Goal: Transaction & Acquisition: Purchase product/service

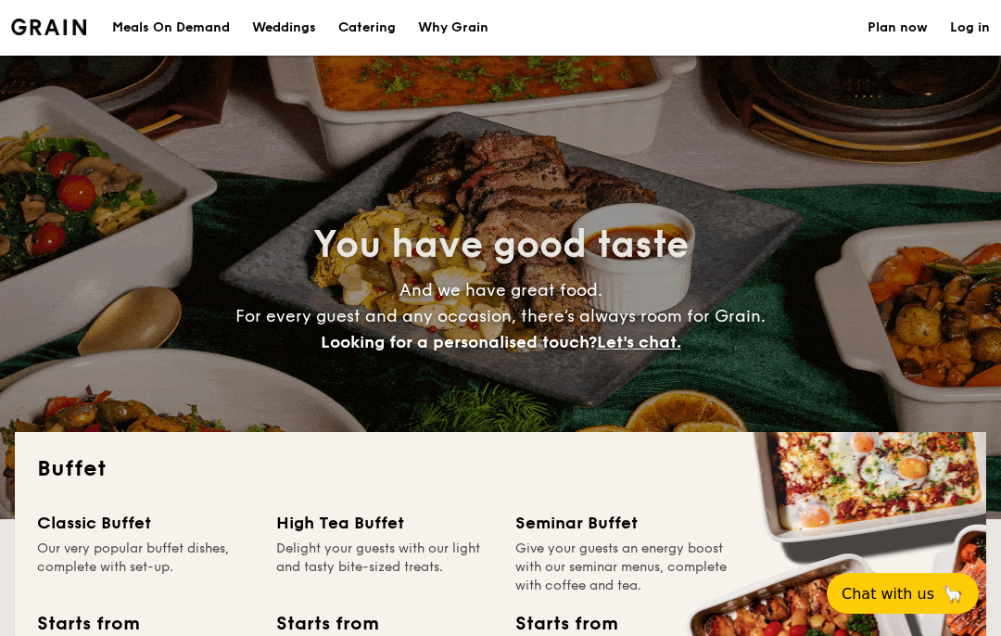
select select
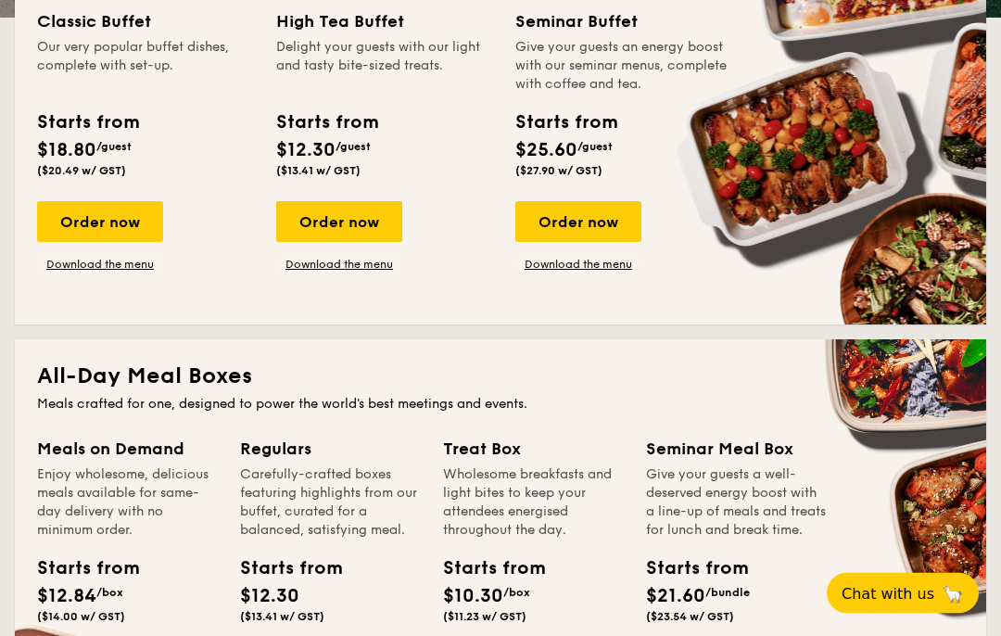
scroll to position [517, 0]
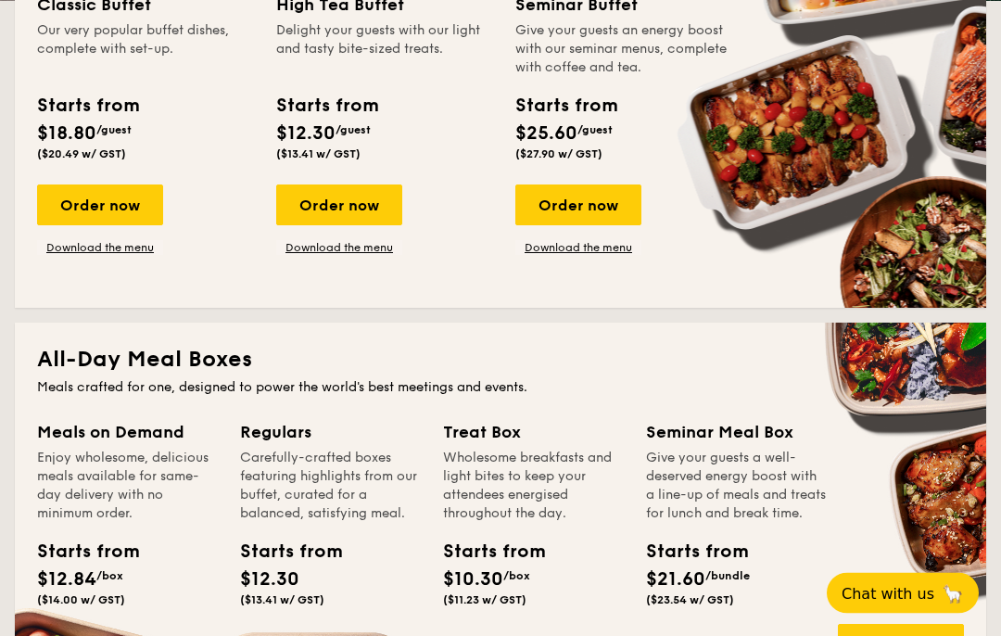
click at [105, 202] on div "Order now" at bounding box center [100, 205] width 126 height 41
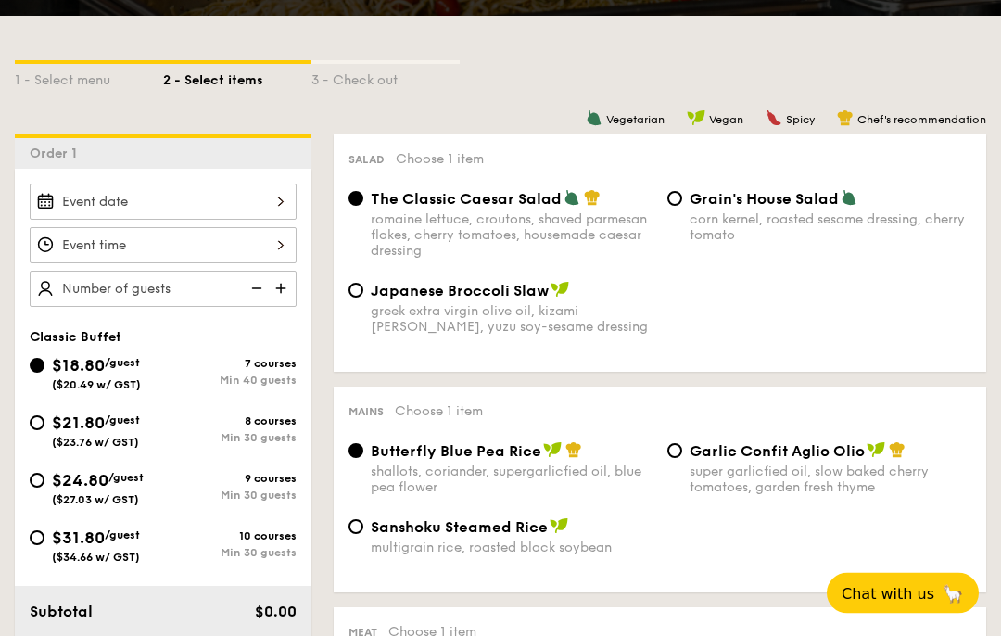
scroll to position [412, 0]
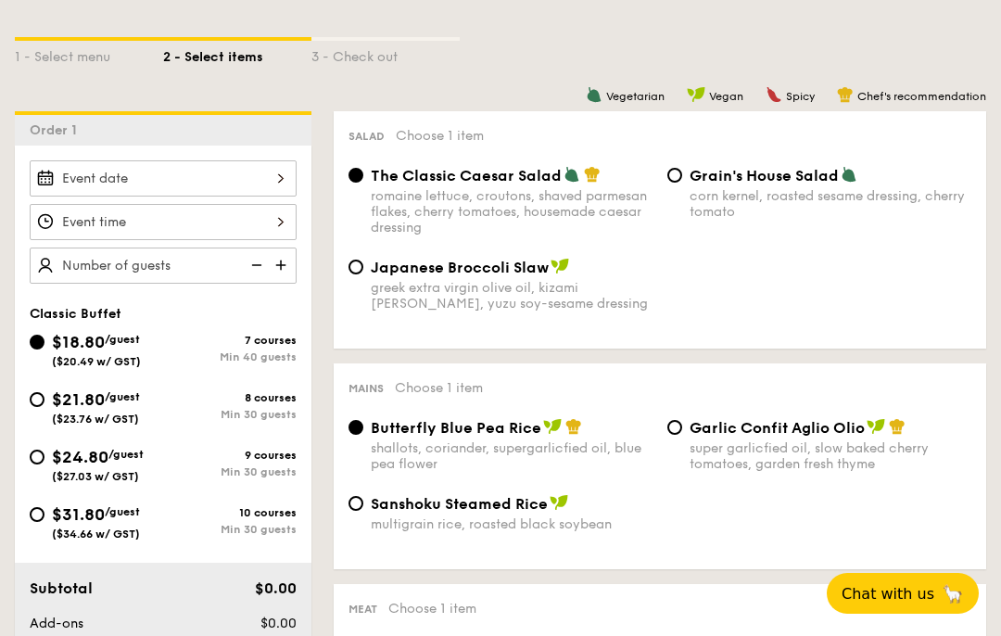
click at [42, 401] on input "$21.80 /guest ($23.76 w/ GST) 8 courses Min 30 guests" at bounding box center [37, 399] width 15 height 15
radio input "true"
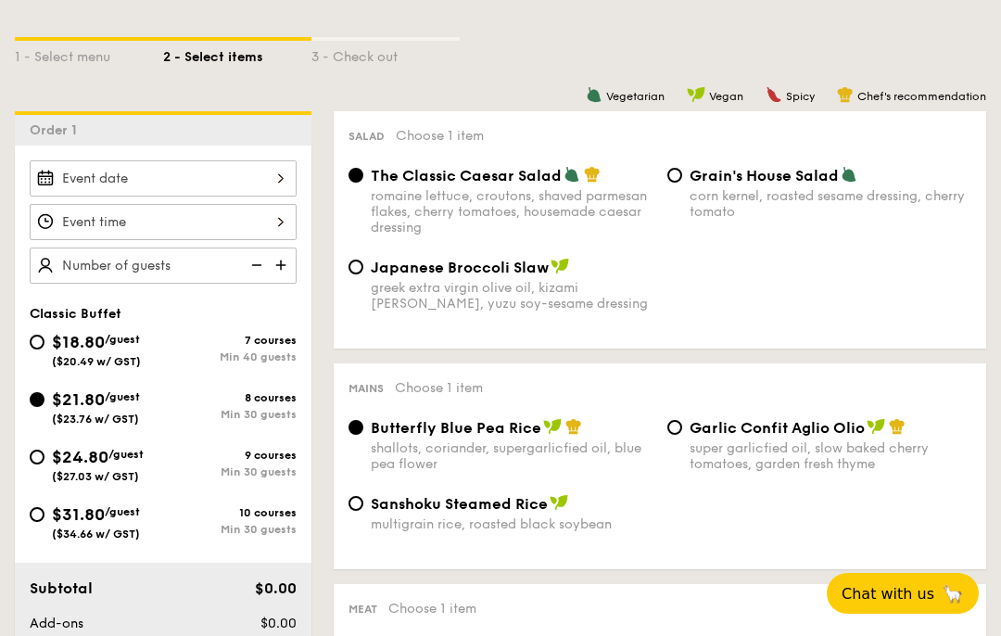
radio input "true"
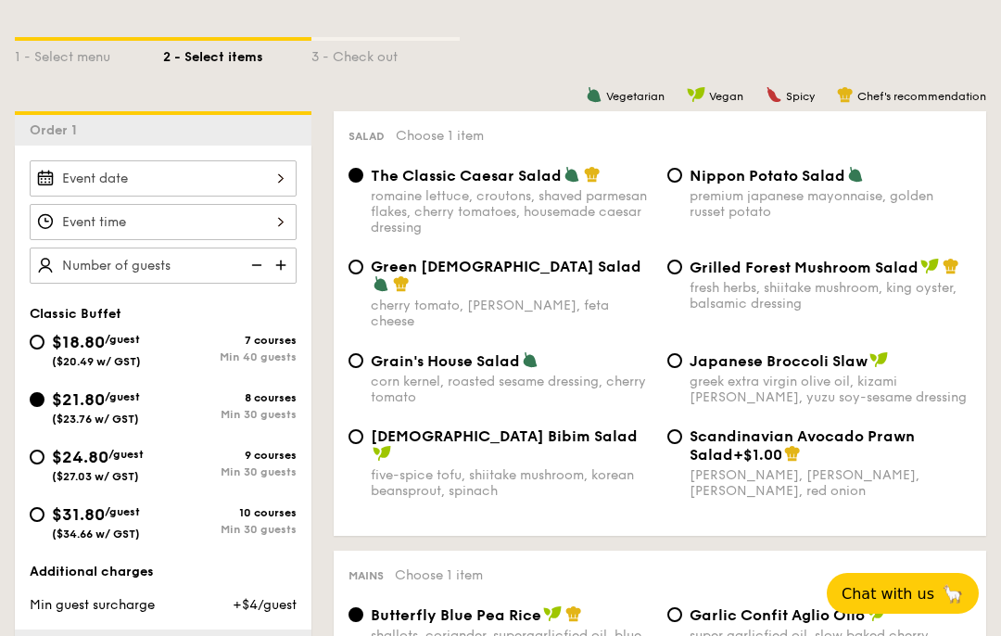
click at [35, 351] on div "$18.80 /guest ($20.49 w/ GST)" at bounding box center [97, 348] width 134 height 39
click at [35, 350] on input "$18.80 /guest ($20.49 w/ GST) 7 courses Min 40 guests" at bounding box center [37, 342] width 15 height 15
radio input "true"
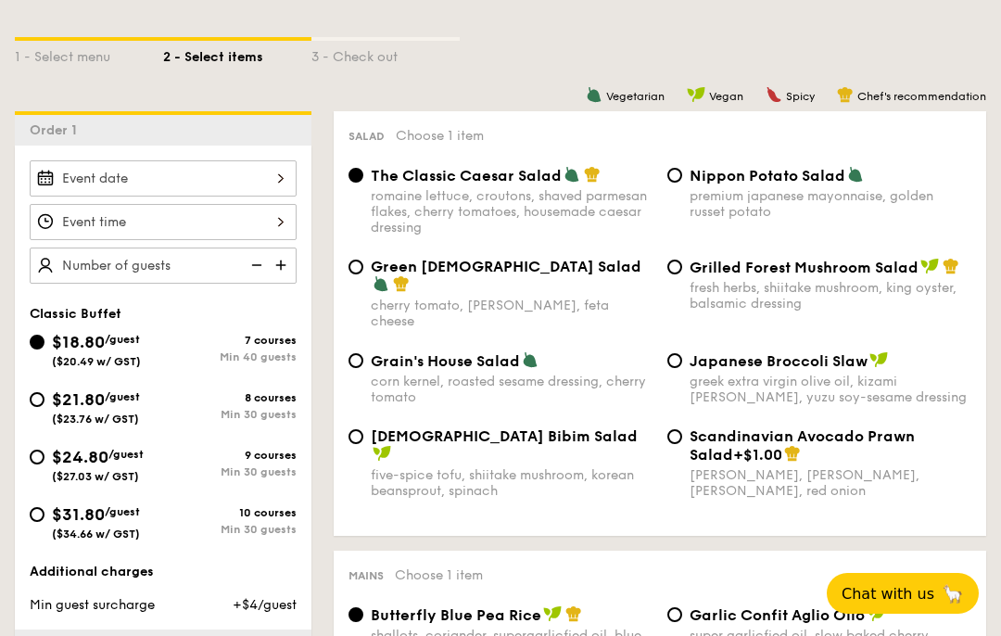
radio input "true"
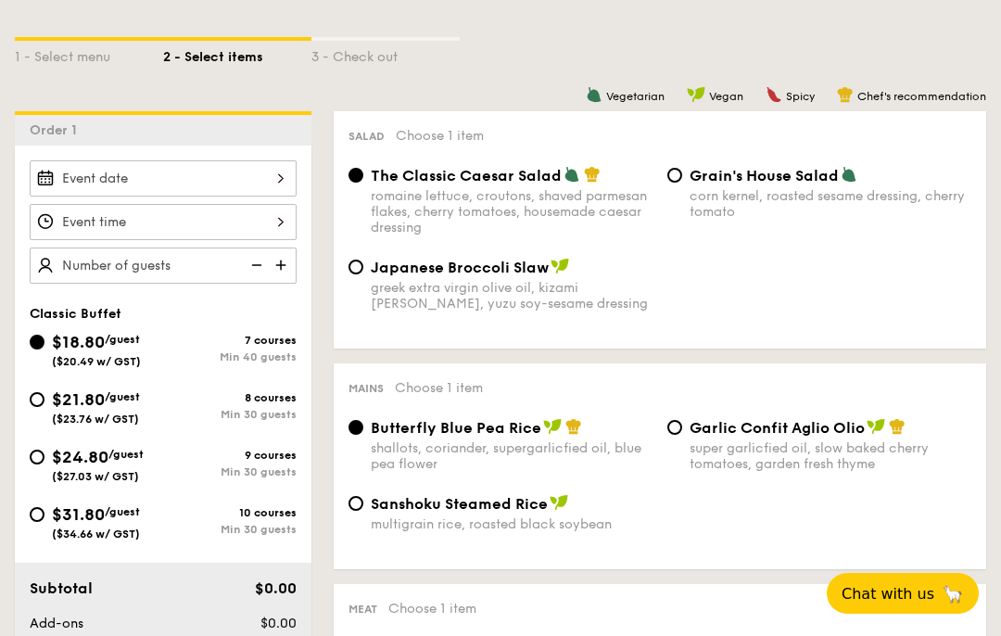
click at [35, 406] on input "$21.80 /guest ($23.76 w/ GST) 8 courses Min 30 guests" at bounding box center [37, 399] width 15 height 15
radio input "true"
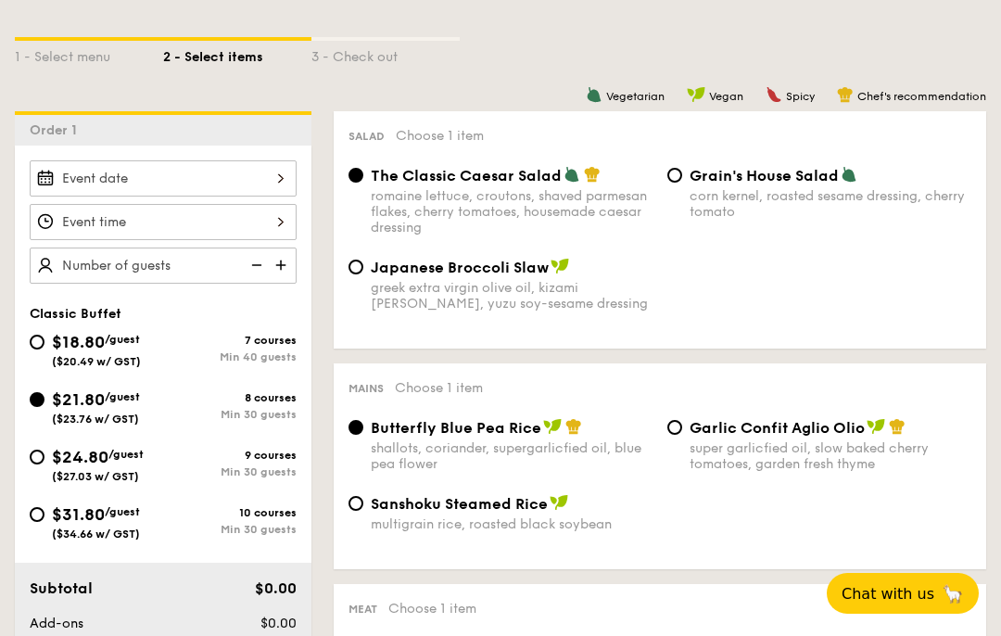
radio input "true"
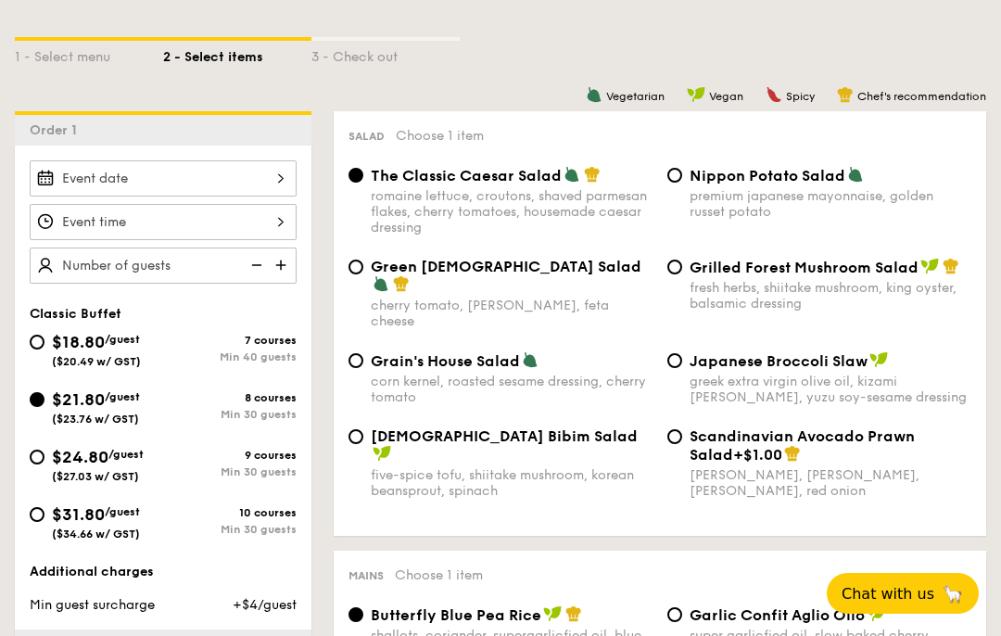
scroll to position [0, 0]
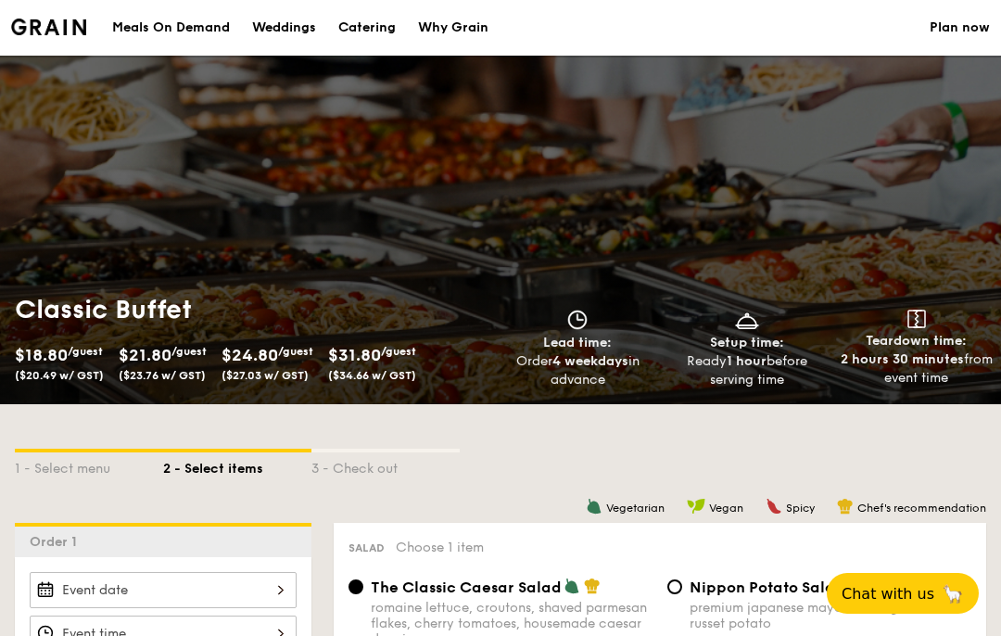
select select
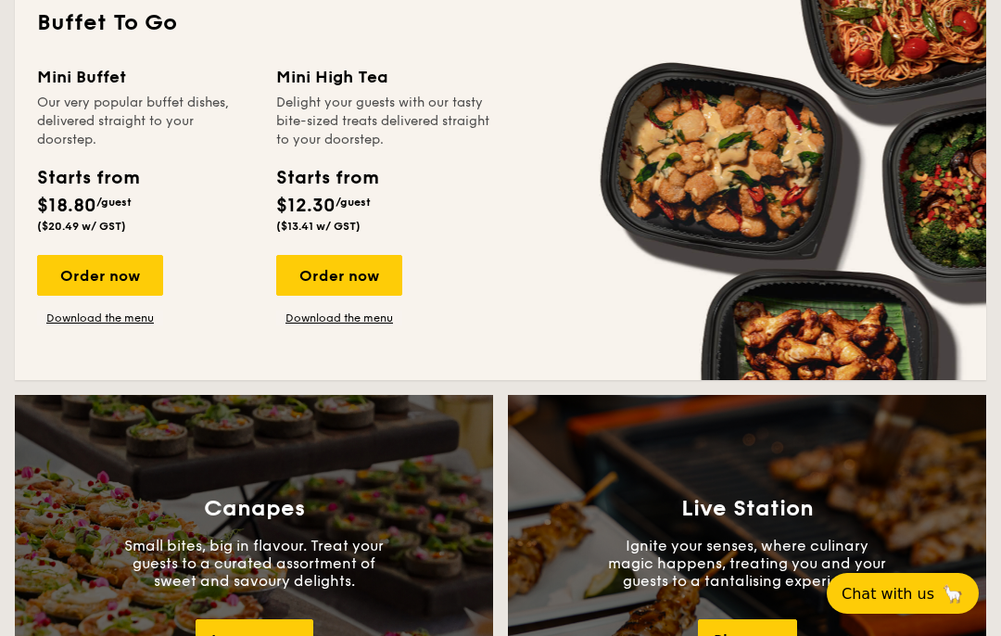
scroll to position [1262, 0]
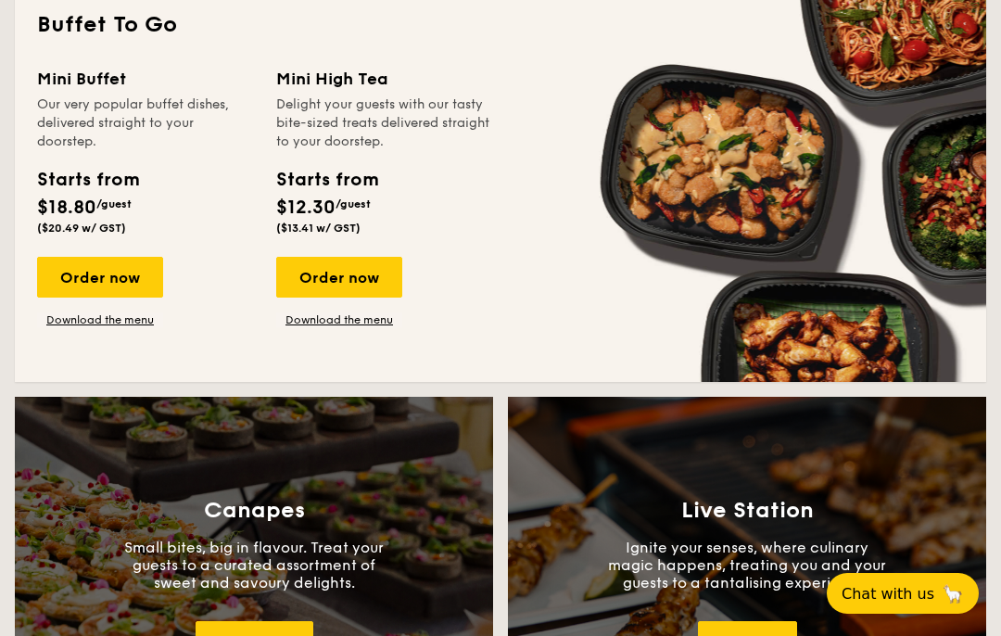
click at [117, 274] on div "Order now" at bounding box center [100, 277] width 126 height 41
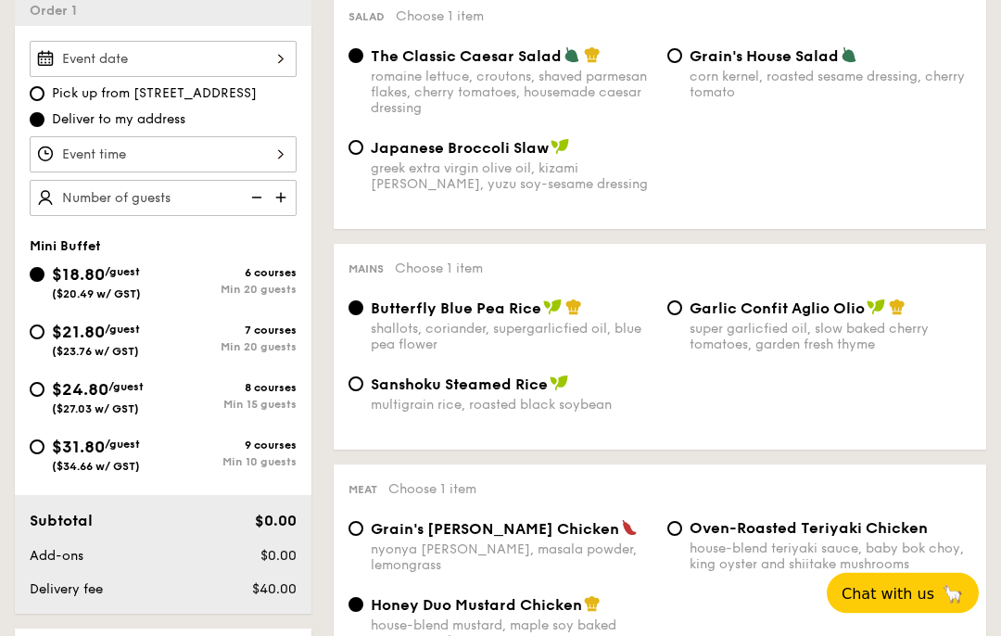
scroll to position [531, 0]
click at [42, 394] on input "$24.80 /guest ($27.03 w/ GST) 8 courses Min 15 guests" at bounding box center [37, 389] width 15 height 15
radio input "true"
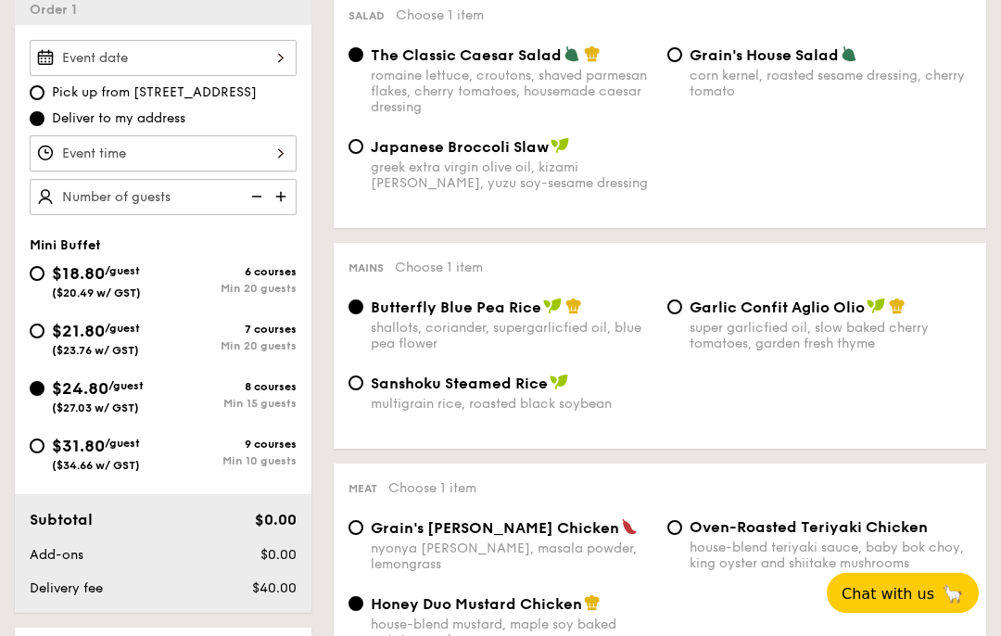
radio input "false"
radio input "true"
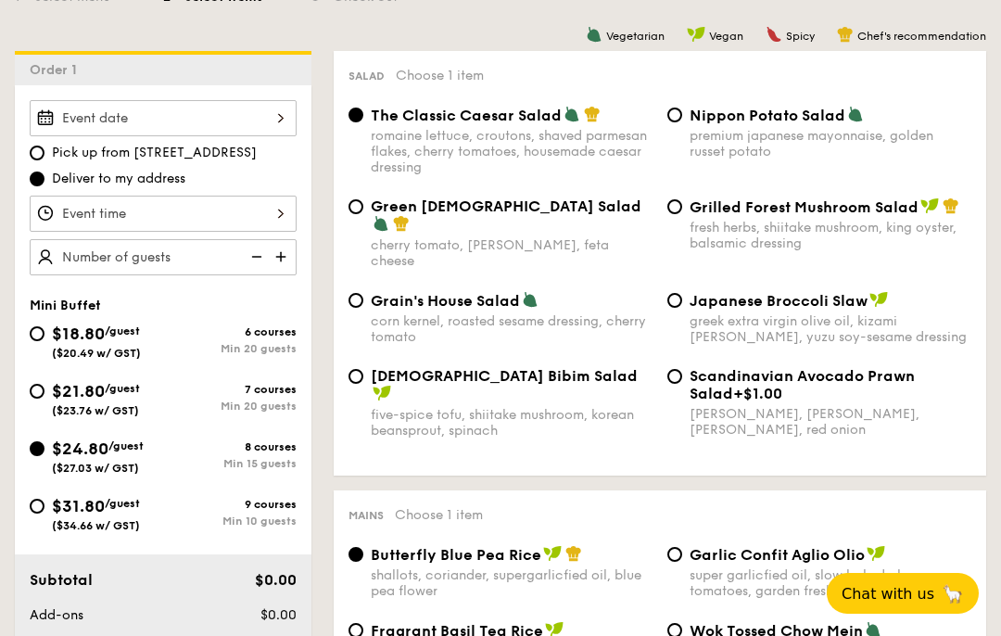
scroll to position [465, 0]
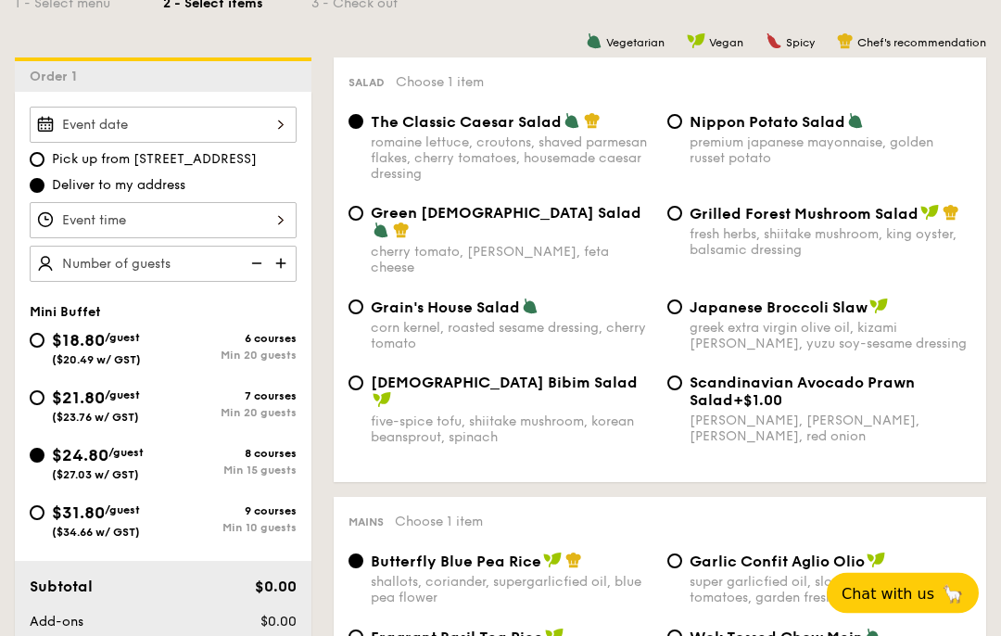
click at [668, 205] on div "The Classic Caesar Salad romaine lettuce, croutons, shaved parmesan flakes, che…" at bounding box center [660, 159] width 638 height 92
click at [670, 222] on input "Grilled Forest Mushroom Salad fresh herbs, shiitake mushroom, king oyster, bals…" at bounding box center [675, 214] width 15 height 15
radio input "true"
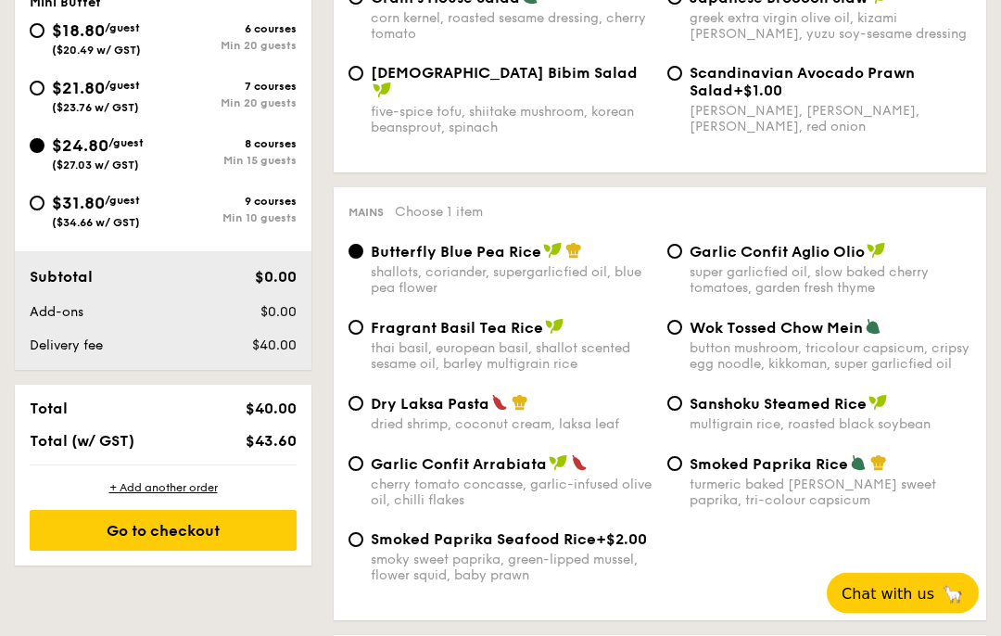
scroll to position [777, 0]
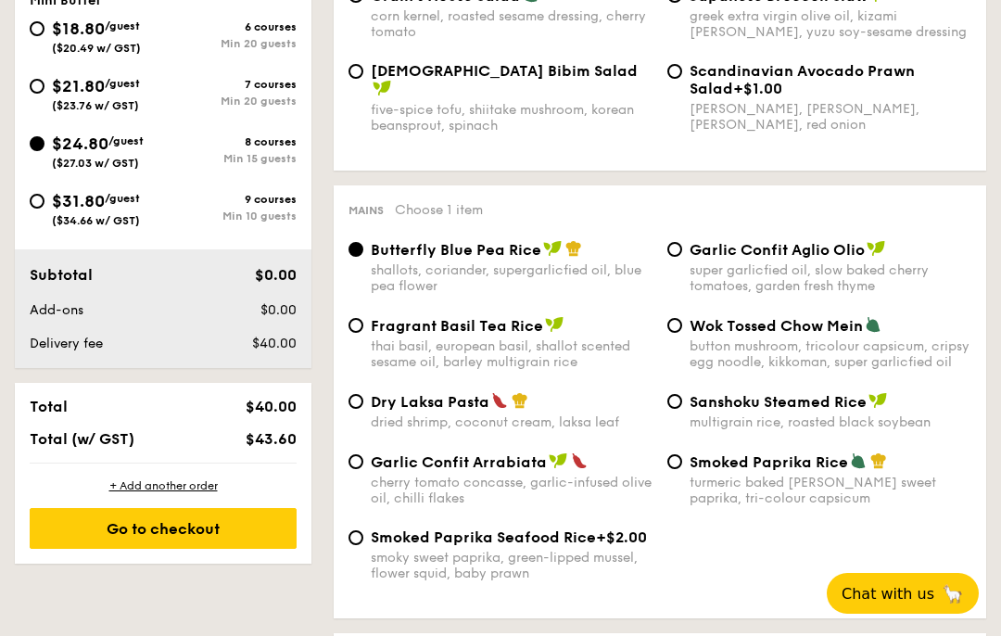
click at [358, 399] on input "Dry Laksa Pasta dried shrimp, coconut cream, laksa leaf" at bounding box center [356, 401] width 15 height 15
radio input "true"
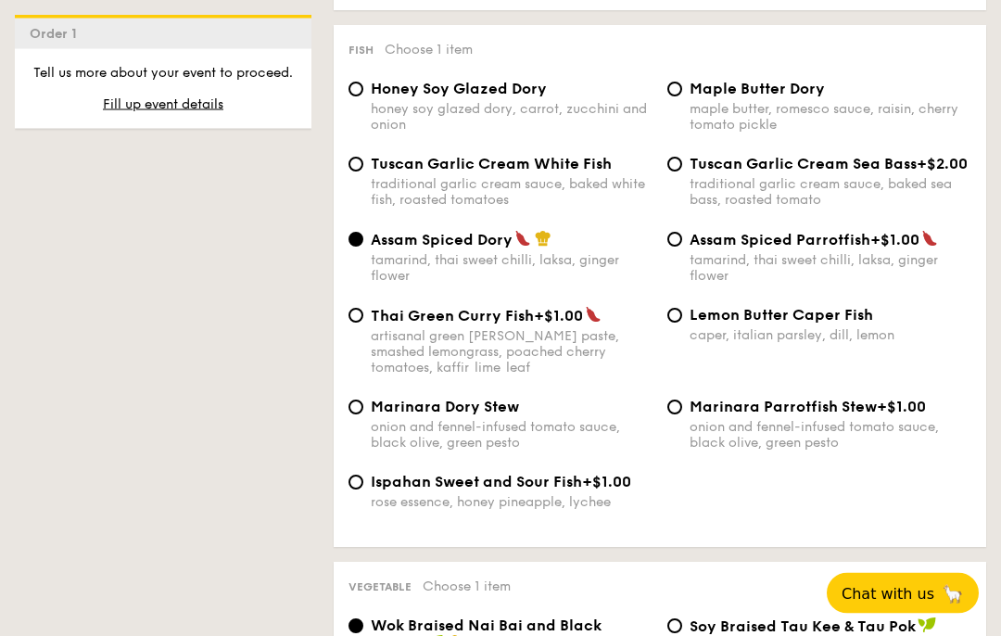
scroll to position [1898, 0]
click at [358, 171] on input "Tuscan Garlic Cream White Fish traditional garlic cream sauce, baked white fish…" at bounding box center [356, 164] width 15 height 15
radio input "true"
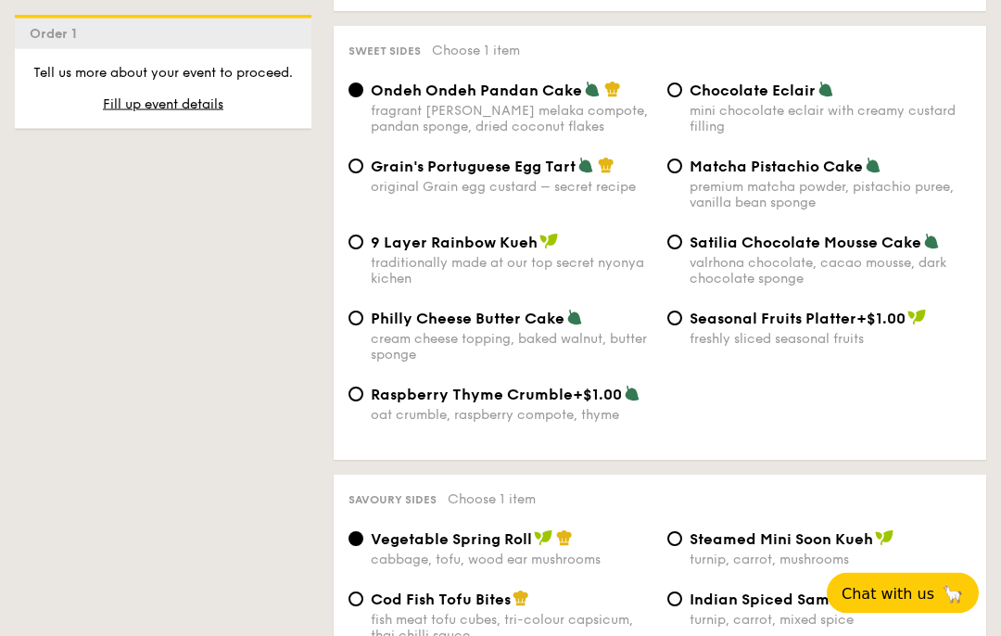
scroll to position [2875, 0]
click at [777, 56] on div "Sweet sides Choose 1 item Ondeh Ondeh Pandan Cake fragrant [PERSON_NAME] melaka…" at bounding box center [660, 243] width 653 height 434
click at [359, 249] on input "9 Layer Rainbow Kueh traditionally made at our top secret nyonya kichen" at bounding box center [356, 242] width 15 height 15
radio input "true"
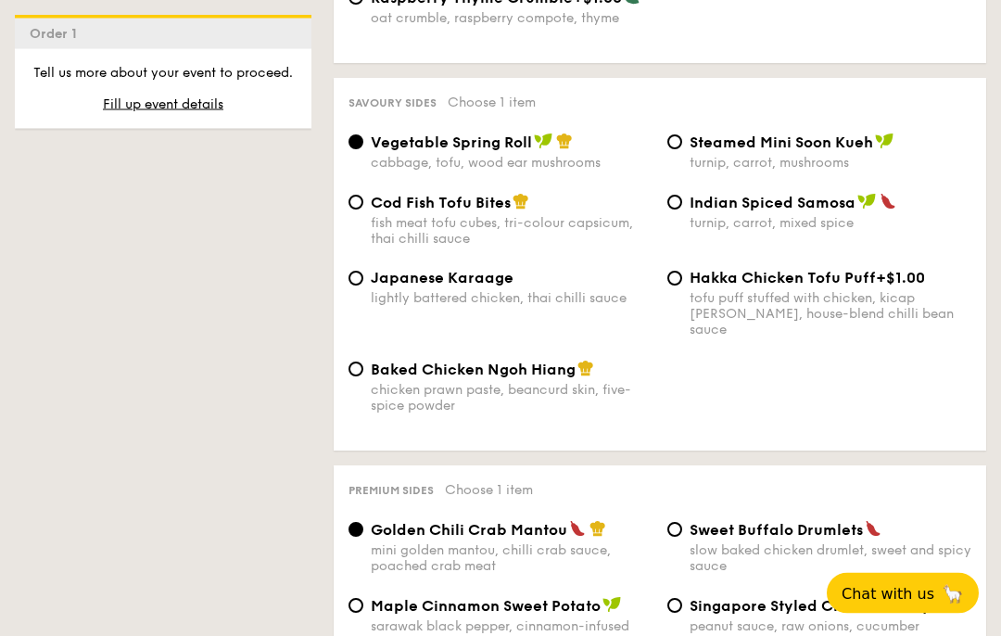
scroll to position [3274, 0]
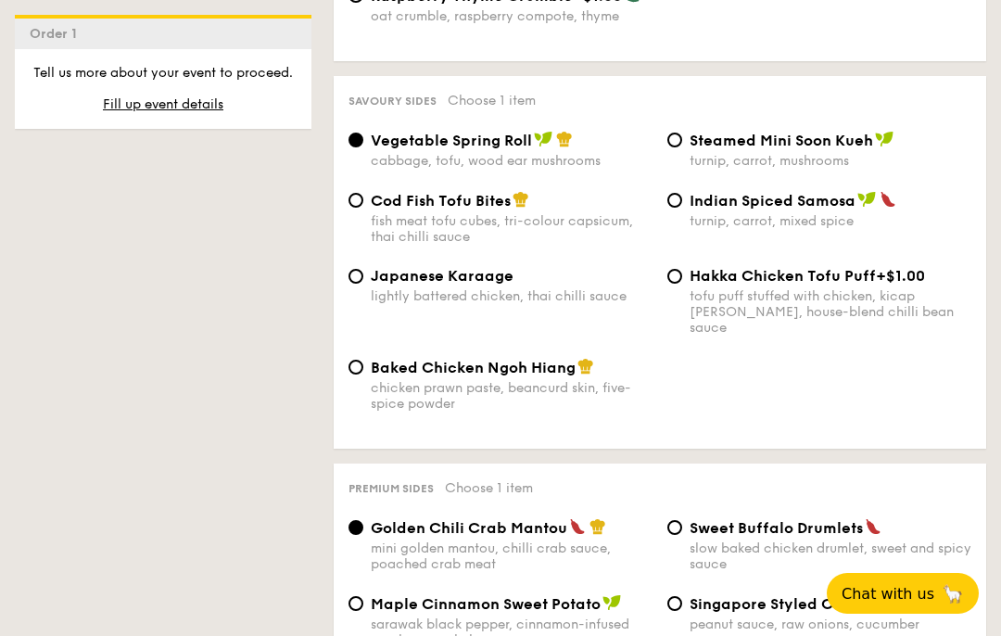
click at [363, 284] on input "Japanese Karaage lightly battered chicken, thai chilli sauce" at bounding box center [356, 276] width 15 height 15
radio input "true"
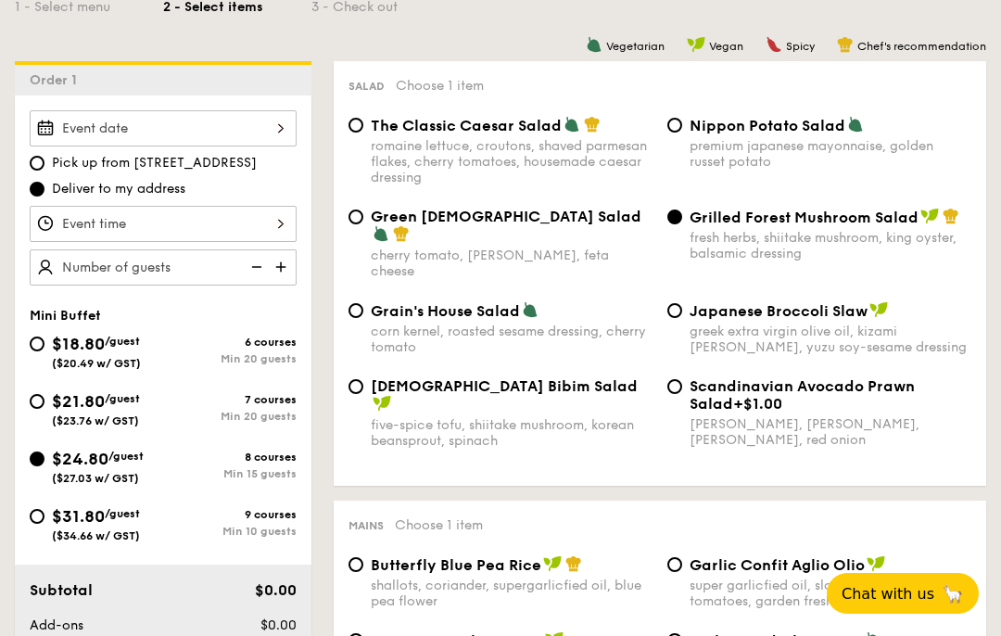
scroll to position [460, 0]
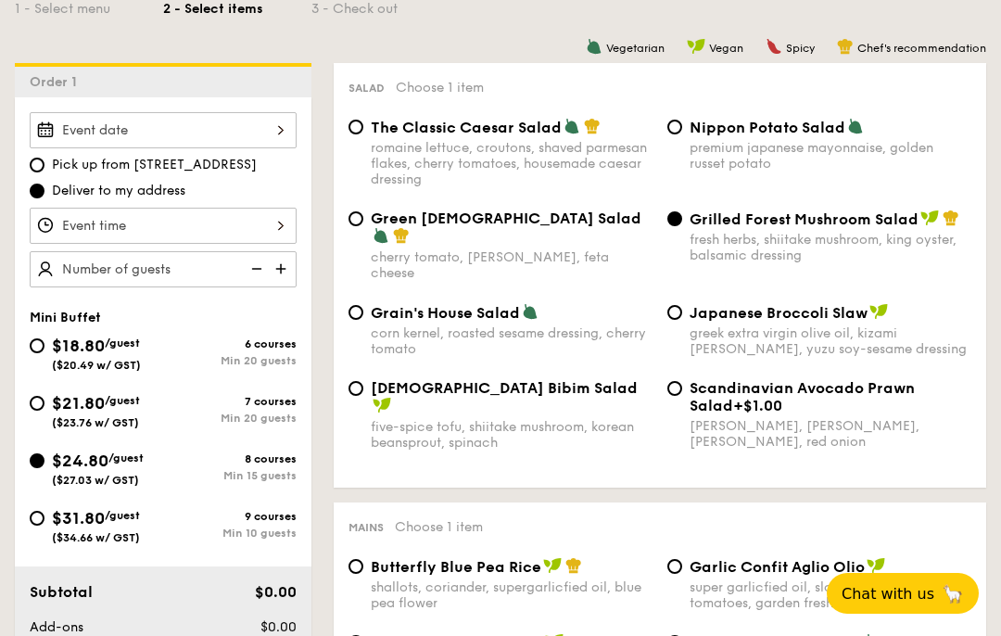
click at [283, 130] on div at bounding box center [163, 130] width 267 height 36
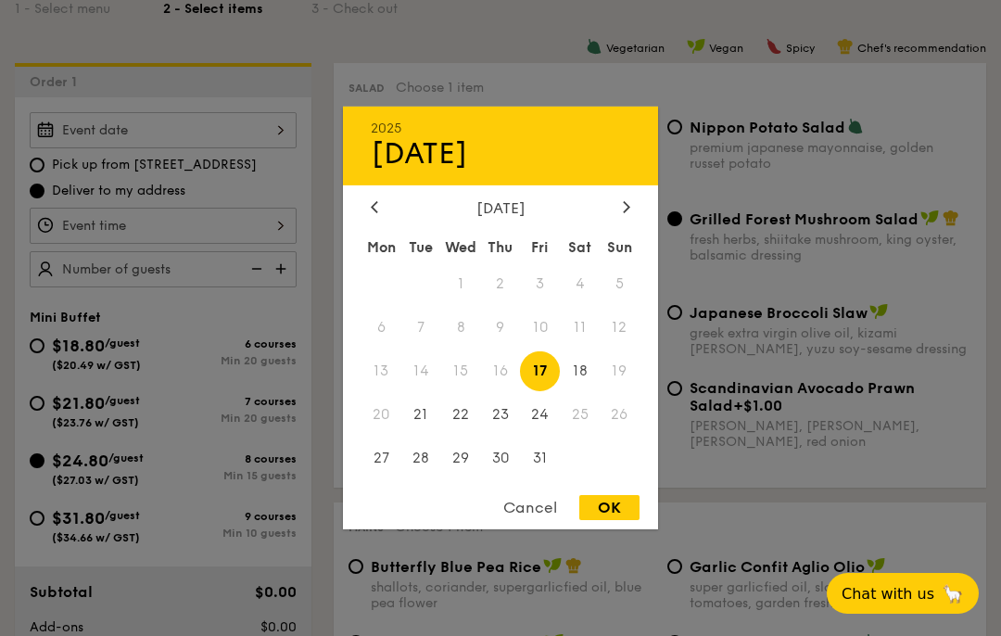
click at [633, 210] on div at bounding box center [626, 208] width 17 height 18
click at [577, 290] on span "1" at bounding box center [580, 284] width 40 height 40
click at [619, 505] on div "OK" at bounding box center [609, 507] width 60 height 25
type input "[DATE]"
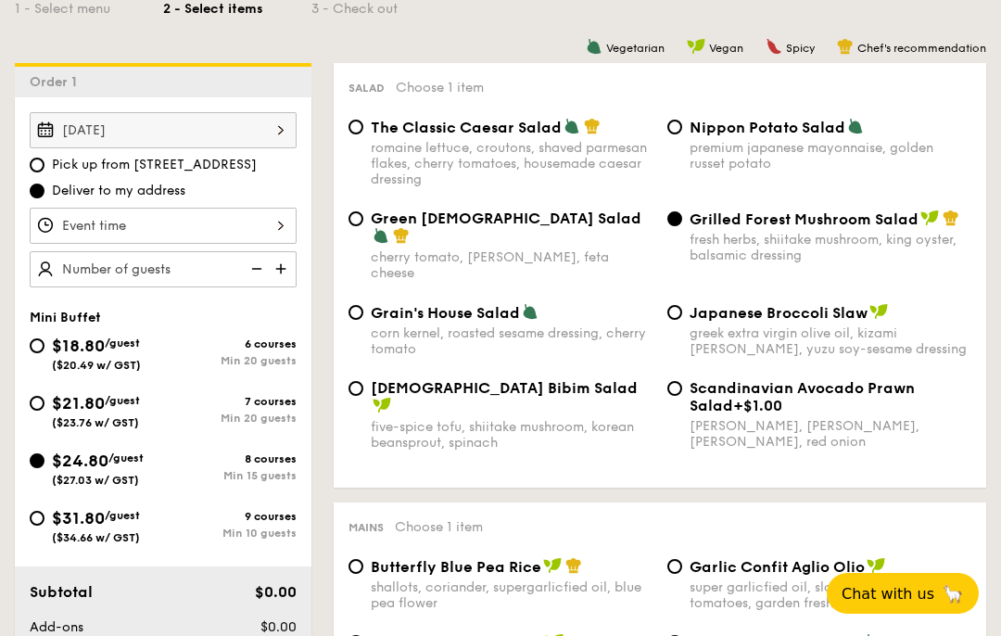
click at [272, 224] on div at bounding box center [163, 226] width 267 height 36
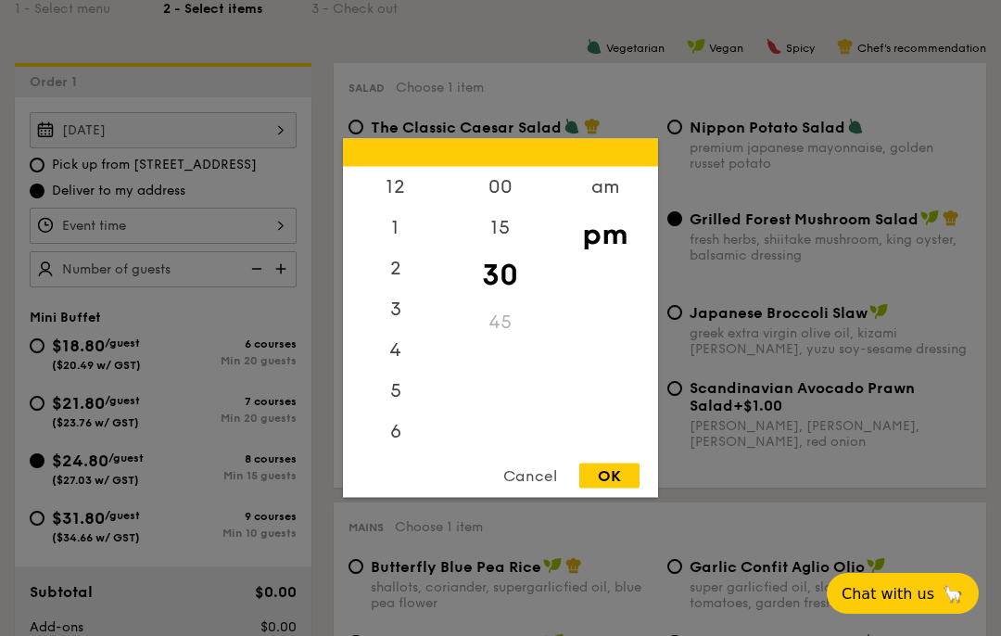
scroll to position [88, 0]
click at [408, 313] on div "5" at bounding box center [395, 303] width 105 height 41
click at [618, 475] on div "OK" at bounding box center [609, 476] width 60 height 25
type input "5:30PM"
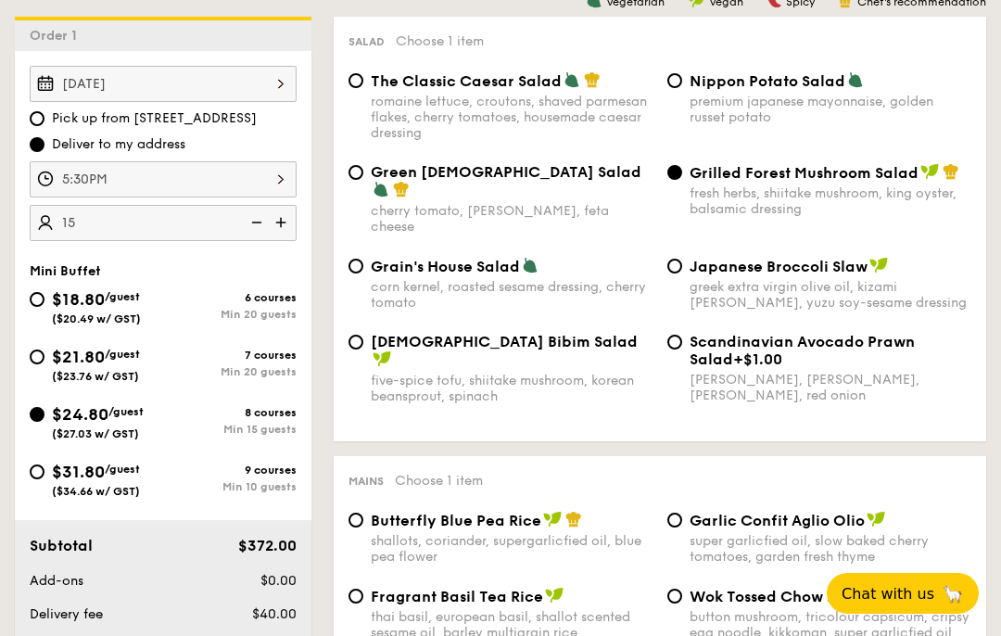
scroll to position [510, 0]
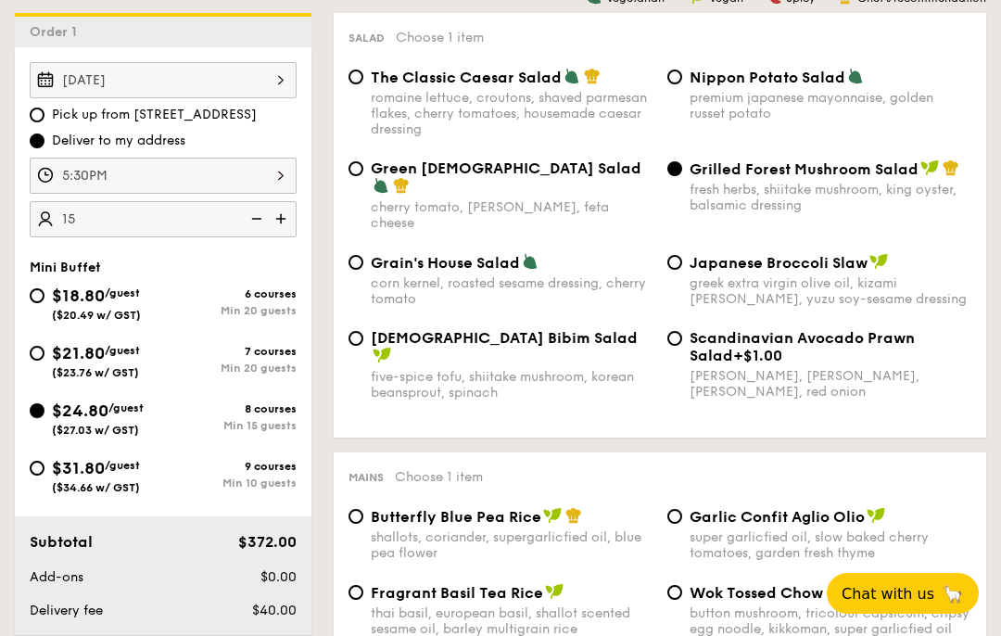
click at [201, 582] on div "$0.00" at bounding box center [247, 577] width 113 height 19
type input "15 guests"
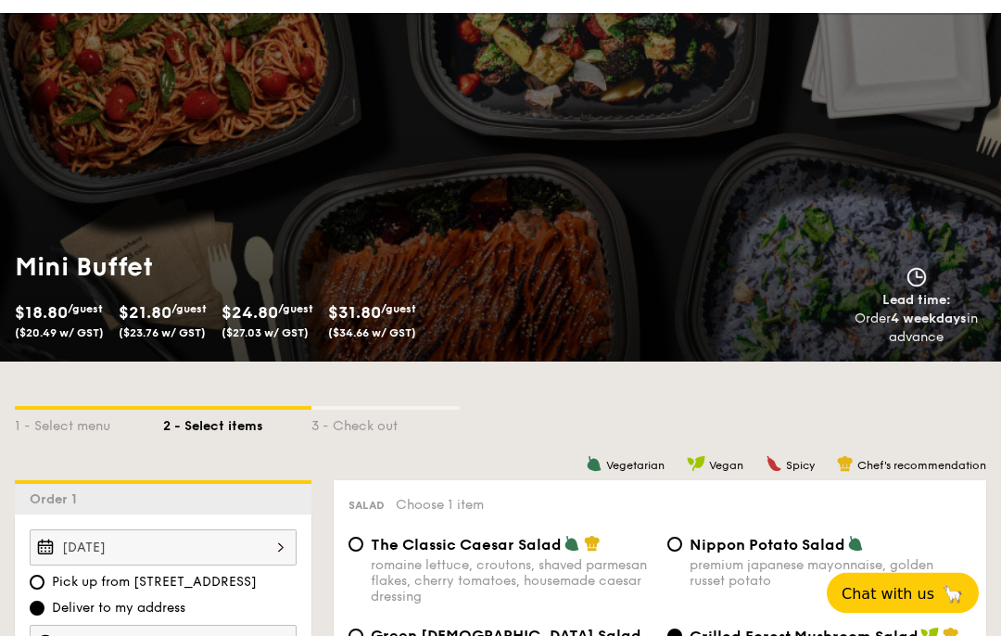
scroll to position [0, 0]
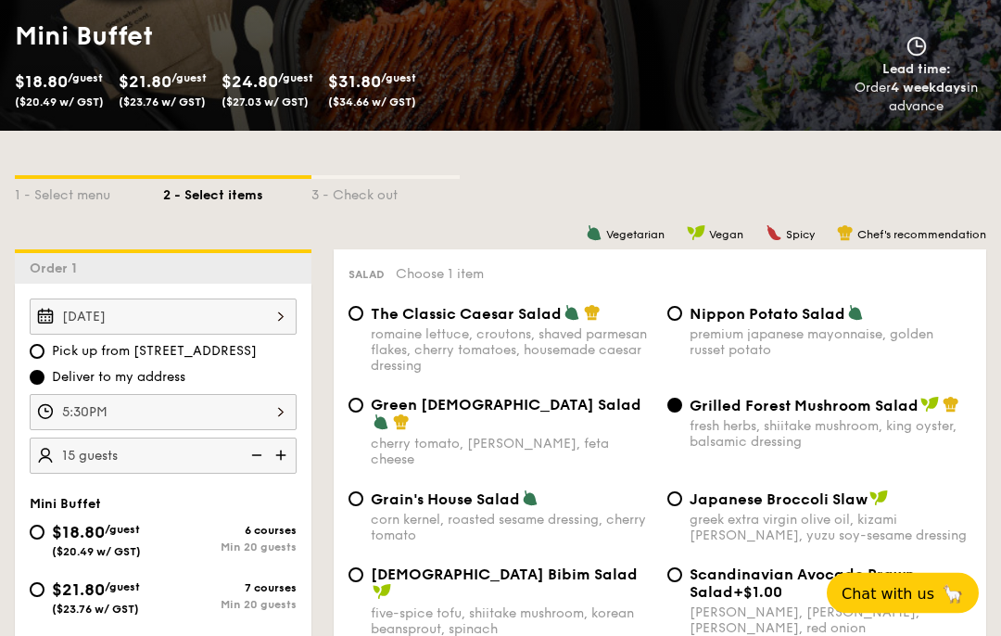
click at [39, 351] on input "Pick up from [STREET_ADDRESS]" at bounding box center [37, 352] width 15 height 15
radio input "true"
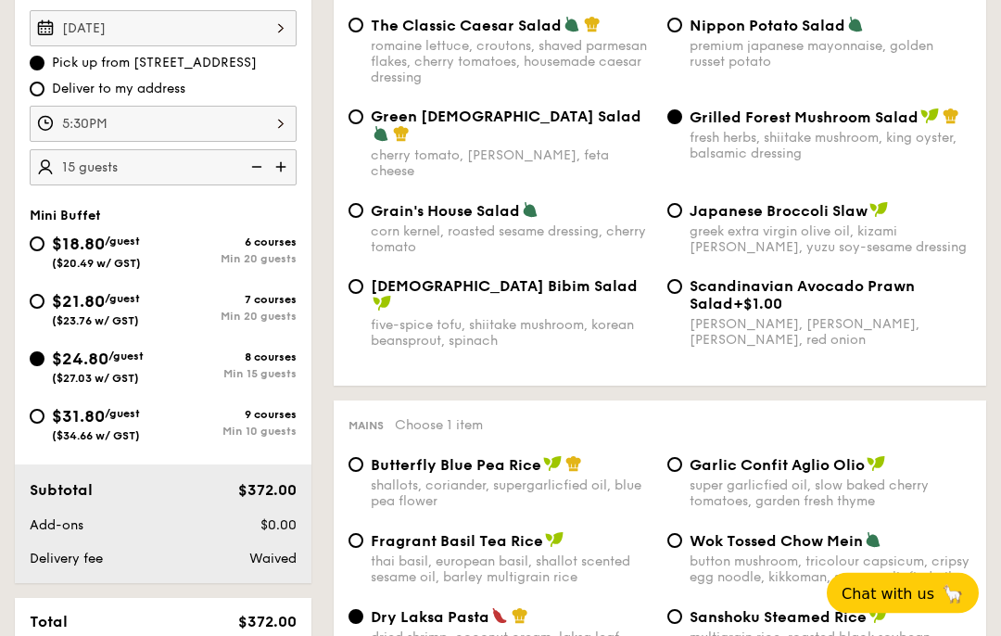
scroll to position [563, 0]
click at [38, 95] on input "Deliver to my address" at bounding box center [37, 88] width 15 height 15
radio input "true"
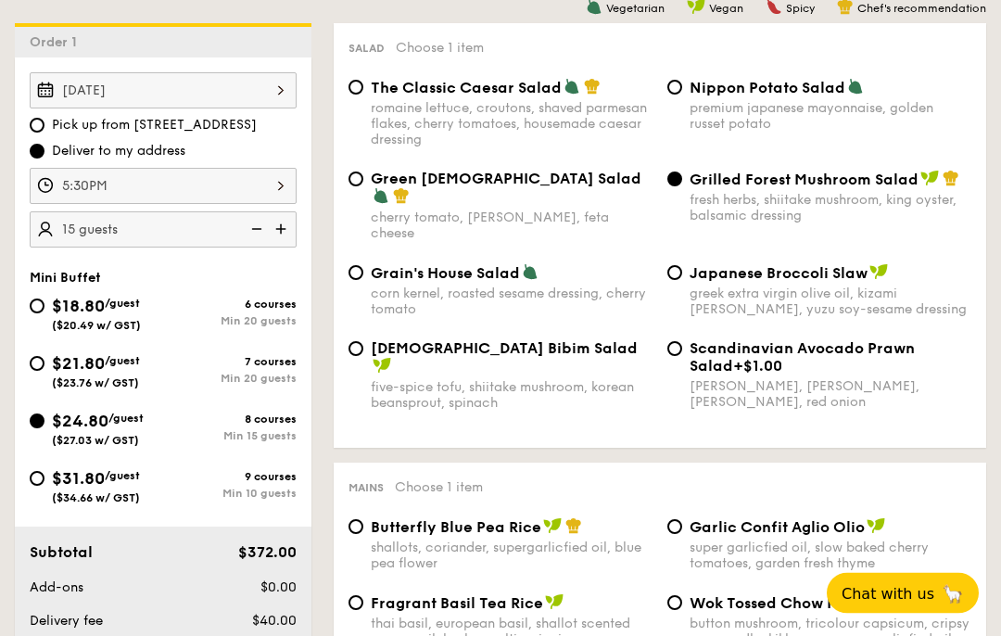
scroll to position [488, 0]
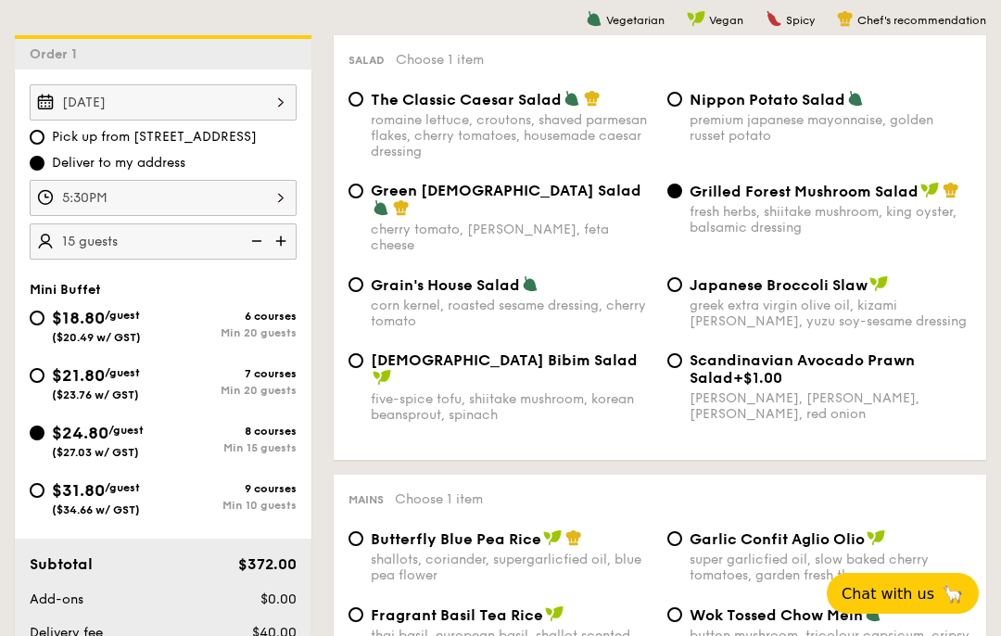
click at [37, 136] on input "Pick up from [STREET_ADDRESS]" at bounding box center [37, 137] width 15 height 15
radio input "true"
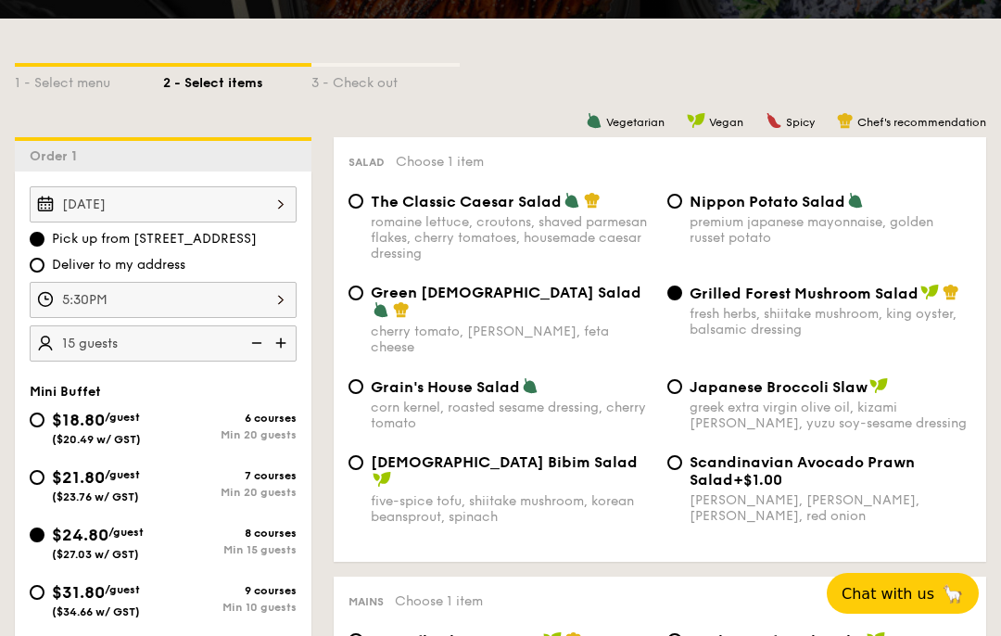
scroll to position [387, 0]
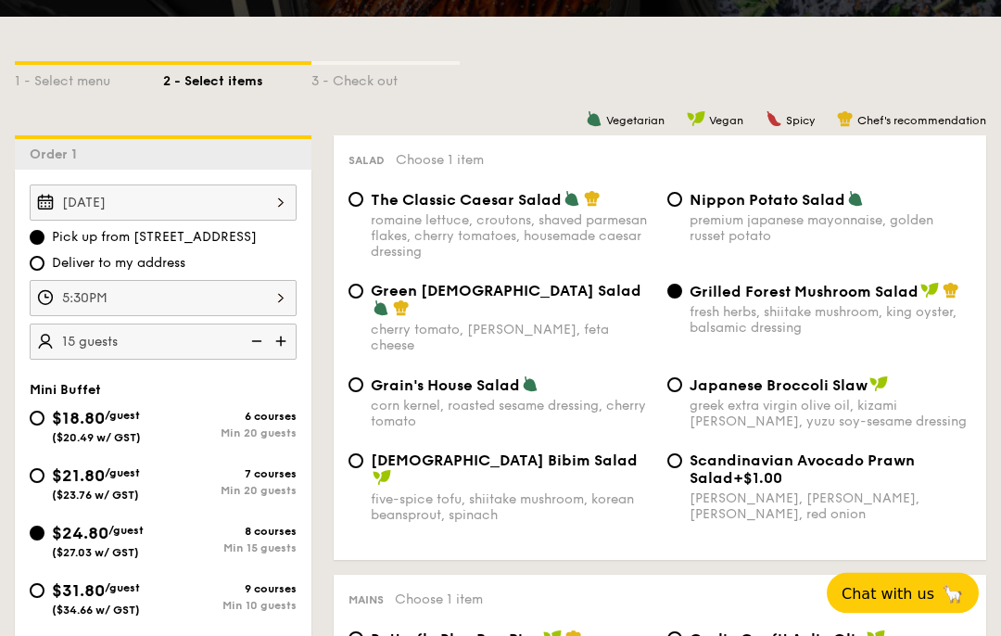
click at [357, 454] on input "Korean Bibim Salad five-spice tofu, shiitake mushroom, korean beansprout, spina…" at bounding box center [356, 461] width 15 height 15
radio input "true"
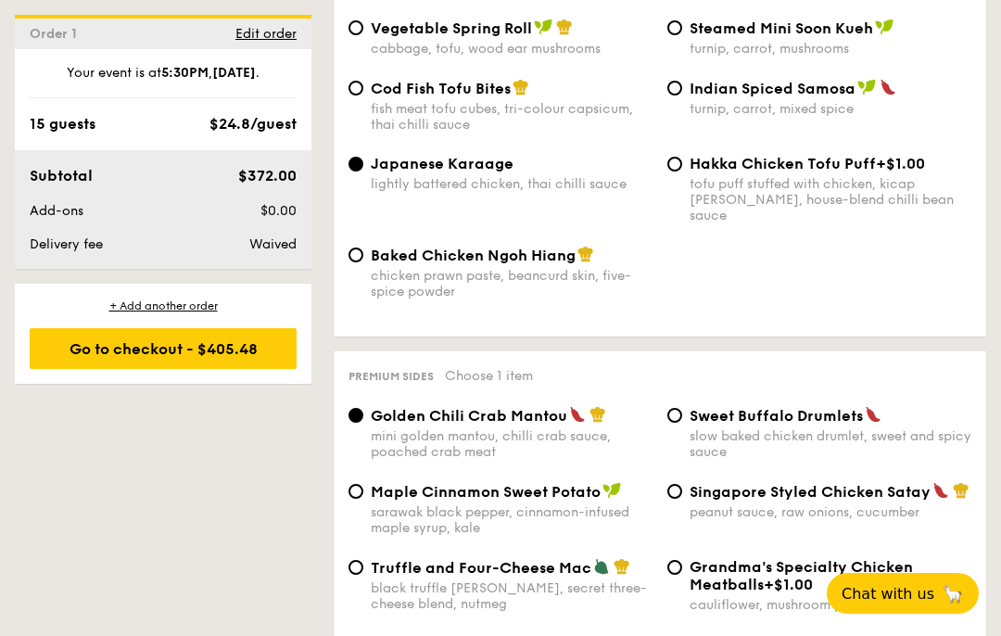
scroll to position [3396, 0]
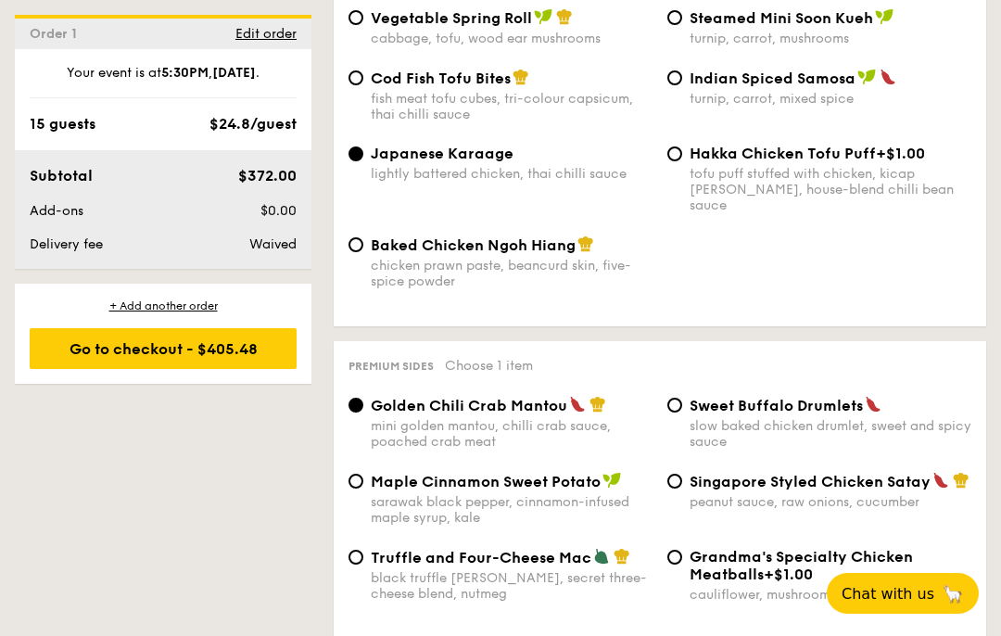
click at [86, 349] on div "Go to checkout - $405.48" at bounding box center [163, 348] width 267 height 41
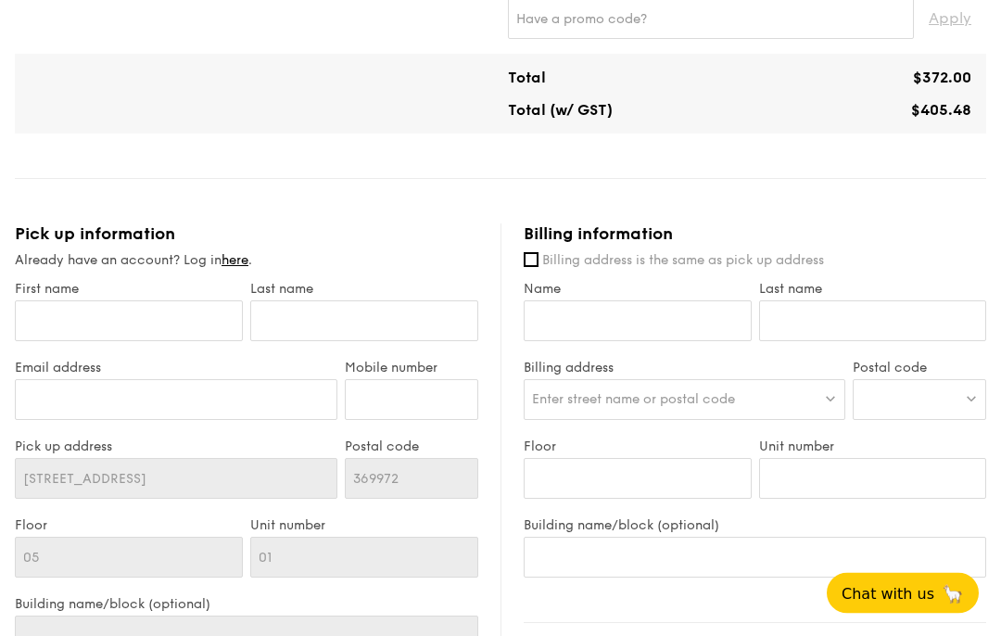
scroll to position [750, 0]
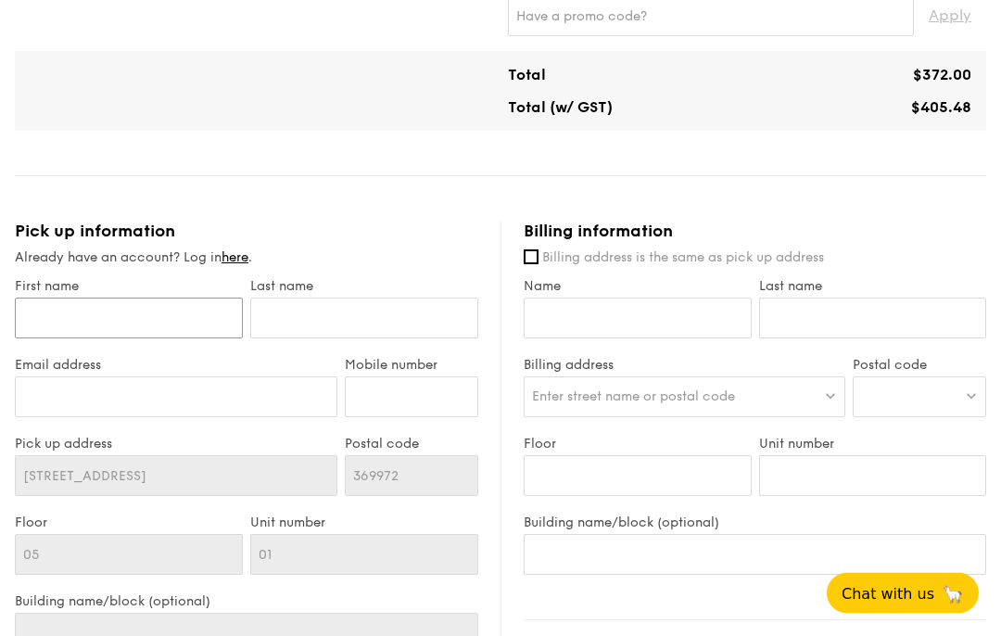
click at [153, 320] on input "First name" at bounding box center [129, 319] width 228 height 41
type input "[PERSON_NAME]"
click at [338, 303] on input "text" at bounding box center [364, 318] width 228 height 41
type input "Lai"
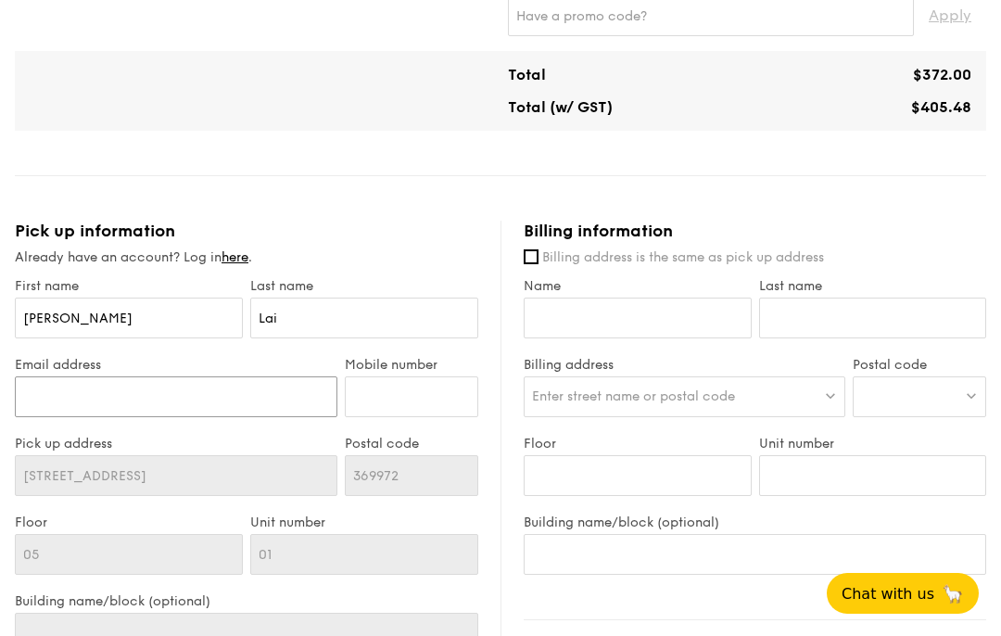
click at [212, 399] on input "Email address" at bounding box center [176, 396] width 323 height 41
type input "[PERSON_NAME][EMAIL_ADDRESS][PERSON_NAME][DOMAIN_NAME]"
click at [447, 398] on input "Mobile number" at bounding box center [412, 396] width 134 height 41
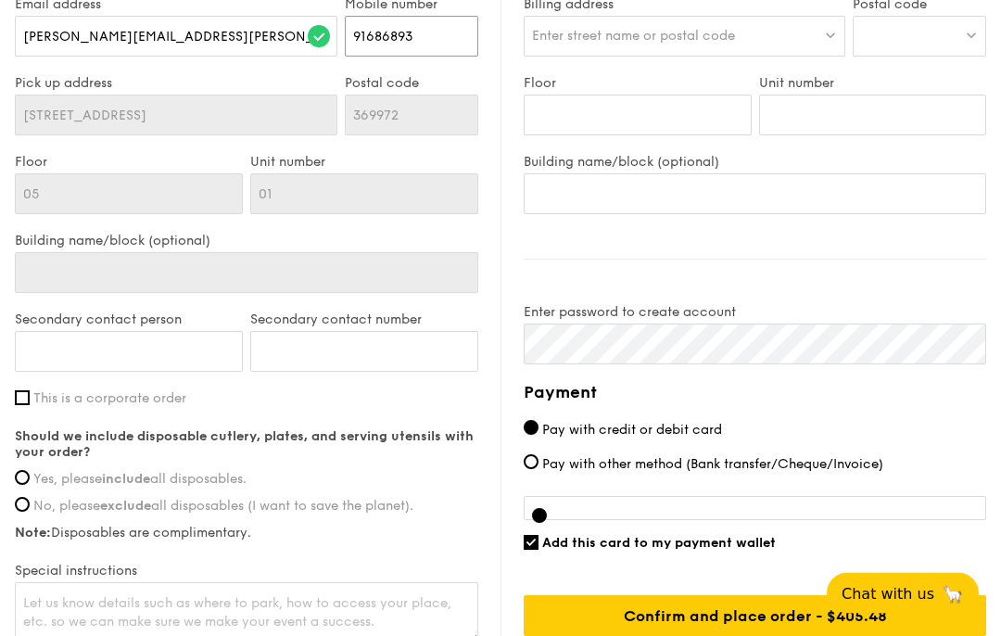
scroll to position [1112, 0]
type input "91686893"
click at [194, 358] on input "Secondary contact person" at bounding box center [129, 351] width 228 height 41
type input "[PERSON_NAME]"
click at [371, 367] on input "Secondary contact number" at bounding box center [364, 351] width 228 height 41
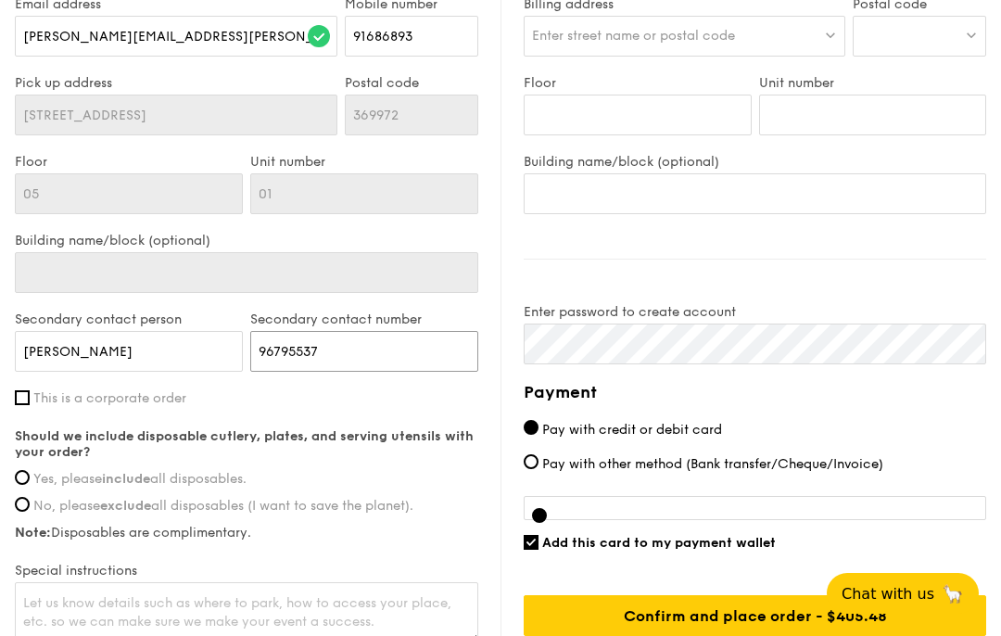
type input "96795537"
click at [439, 426] on div "First name [PERSON_NAME] Last name [PERSON_NAME] address [PERSON_NAME][EMAIL_AD…" at bounding box center [247, 282] width 464 height 730
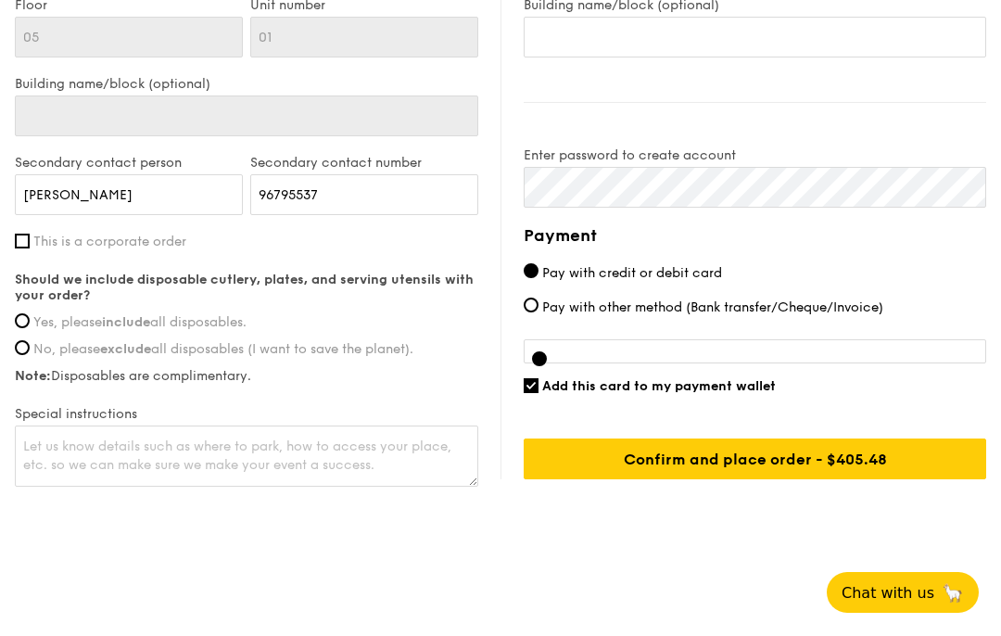
scroll to position [1268, 0]
click at [26, 319] on input "Yes, please include all disposables." at bounding box center [22, 320] width 15 height 15
radio input "true"
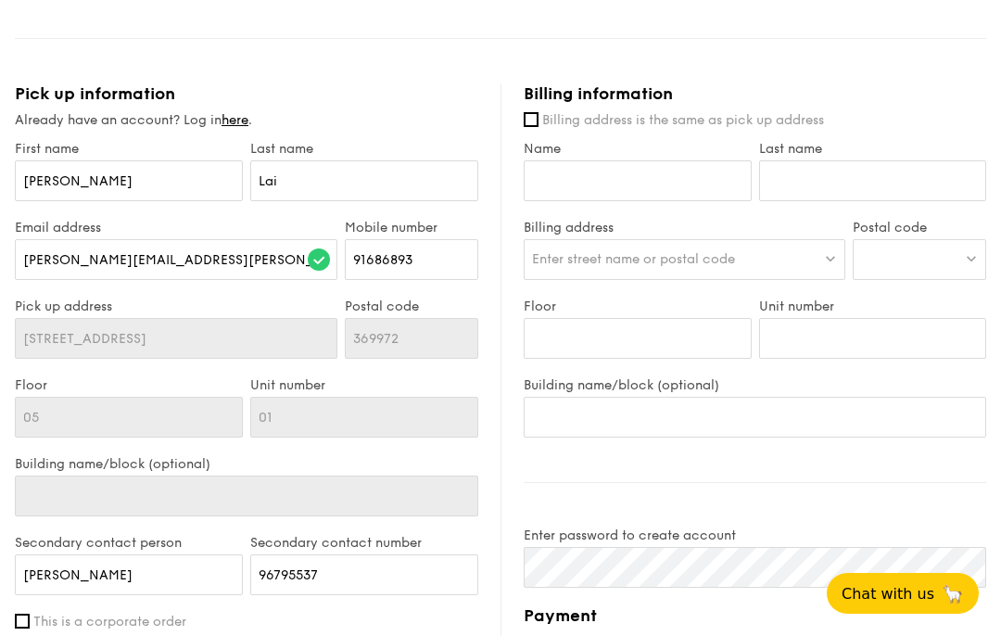
scroll to position [887, 0]
click at [536, 117] on input "Billing address is the same as pick up address" at bounding box center [531, 120] width 15 height 15
checkbox input "true"
type input "[PERSON_NAME]"
type input "Lai"
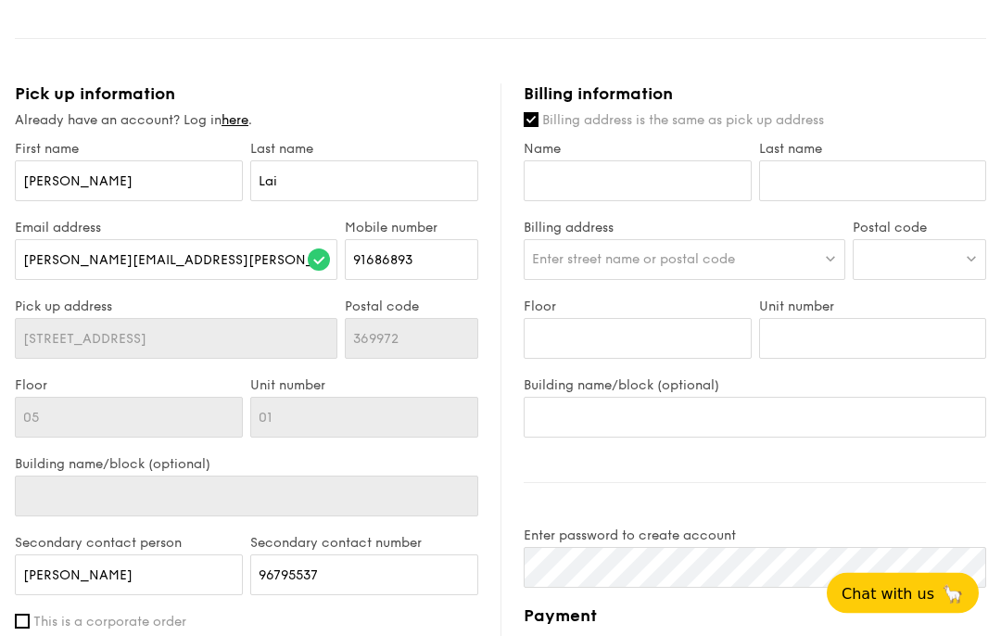
type input "05"
type input "01"
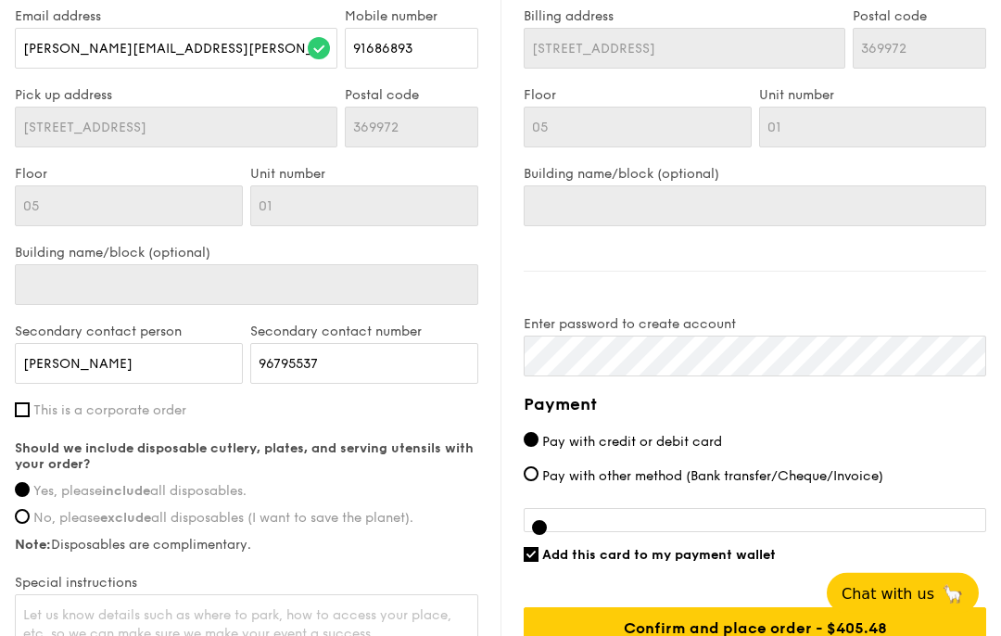
scroll to position [1100, 0]
click at [932, 429] on div "Payment Pay with credit or debit card Pay with other method (Bank transfer/Cheq…" at bounding box center [755, 519] width 463 height 257
click at [944, 440] on label "Pay with credit or debit card" at bounding box center [755, 441] width 463 height 19
click at [539, 440] on input "Pay with credit or debit card" at bounding box center [531, 439] width 15 height 15
click at [938, 452] on label "Pay with credit or debit card" at bounding box center [755, 441] width 463 height 19
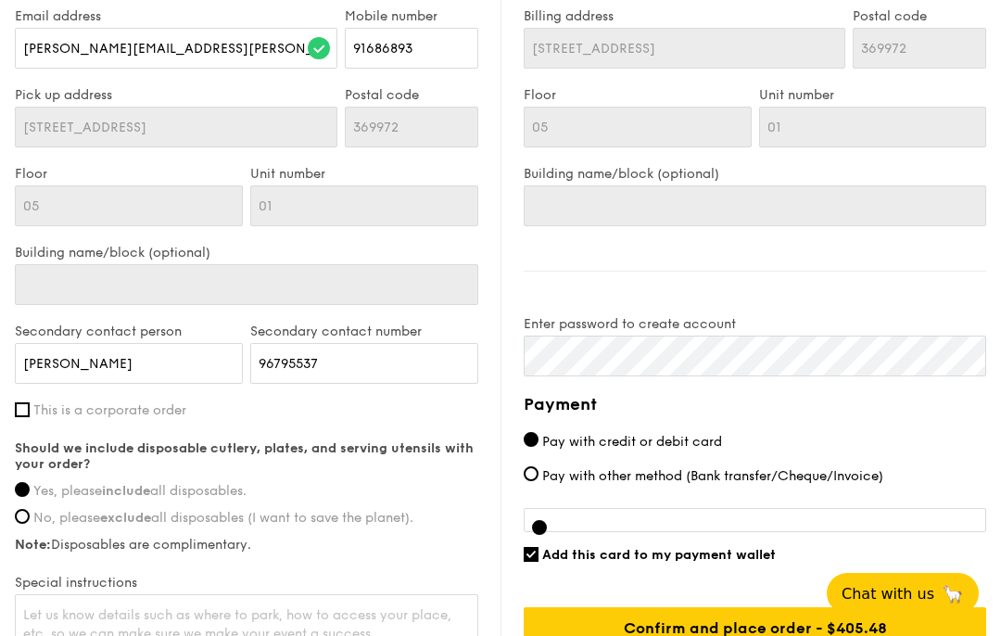
click at [539, 447] on input "Pay with credit or debit card" at bounding box center [531, 439] width 15 height 15
click at [935, 452] on label "Pay with credit or debit card" at bounding box center [755, 441] width 463 height 19
click at [539, 447] on input "Pay with credit or debit card" at bounding box center [531, 439] width 15 height 15
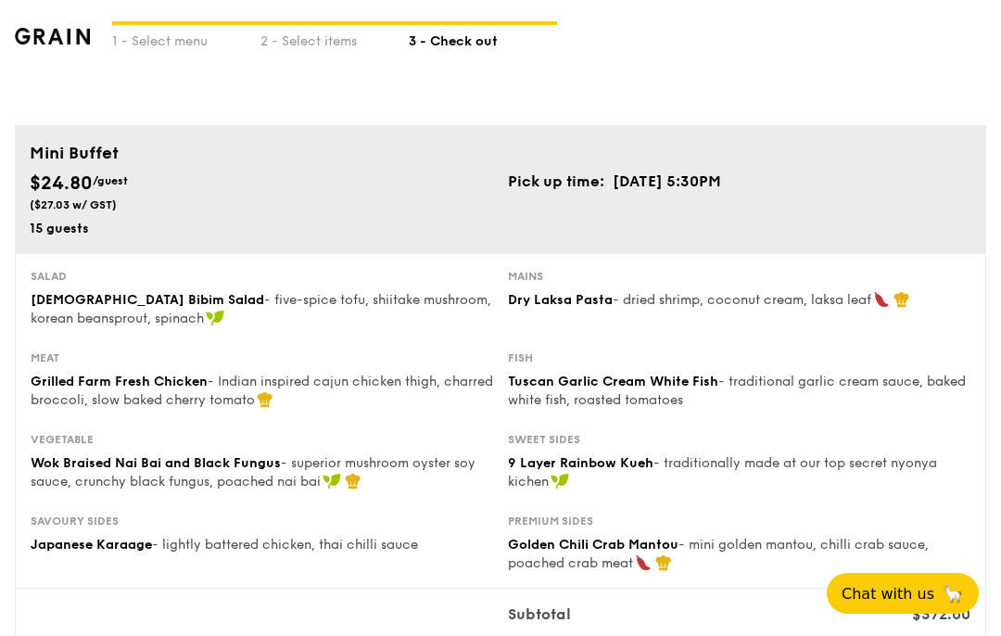
scroll to position [0, 0]
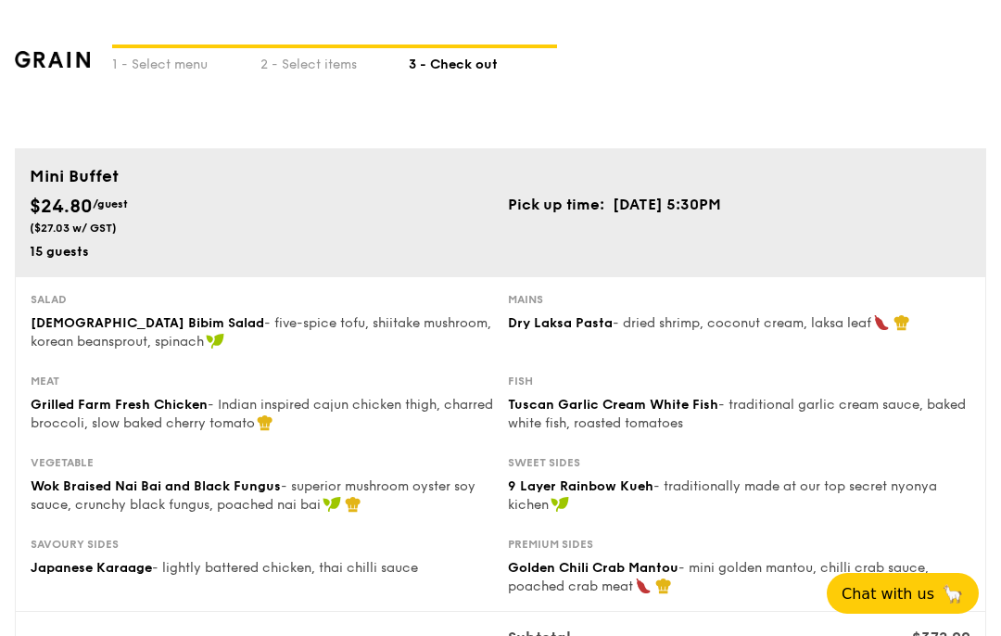
click at [329, 65] on div "2 - Select items" at bounding box center [335, 61] width 148 height 26
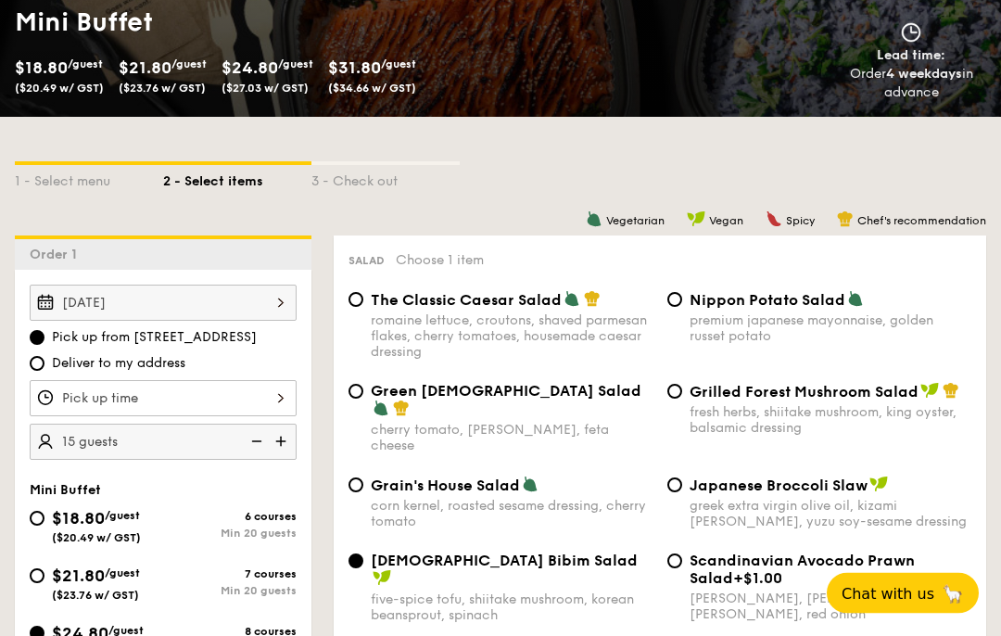
scroll to position [311, 0]
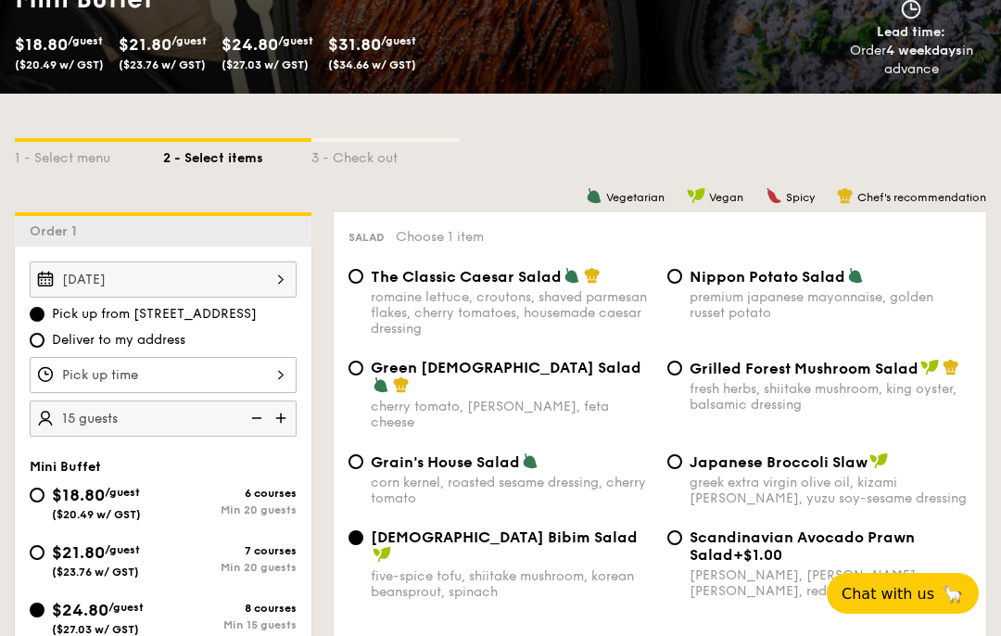
click at [281, 374] on div at bounding box center [163, 375] width 267 height 36
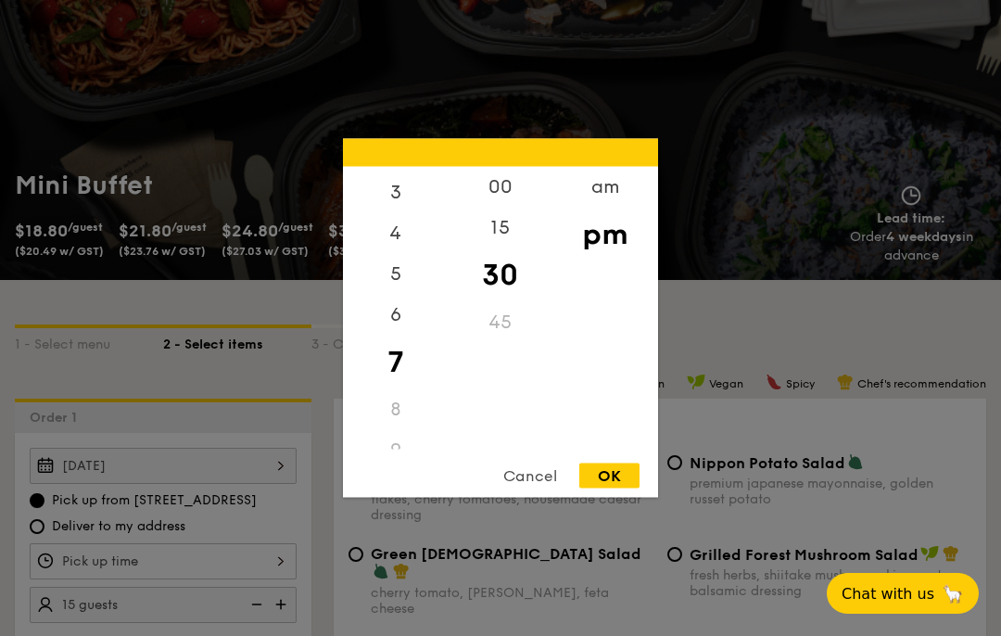
scroll to position [98, 0]
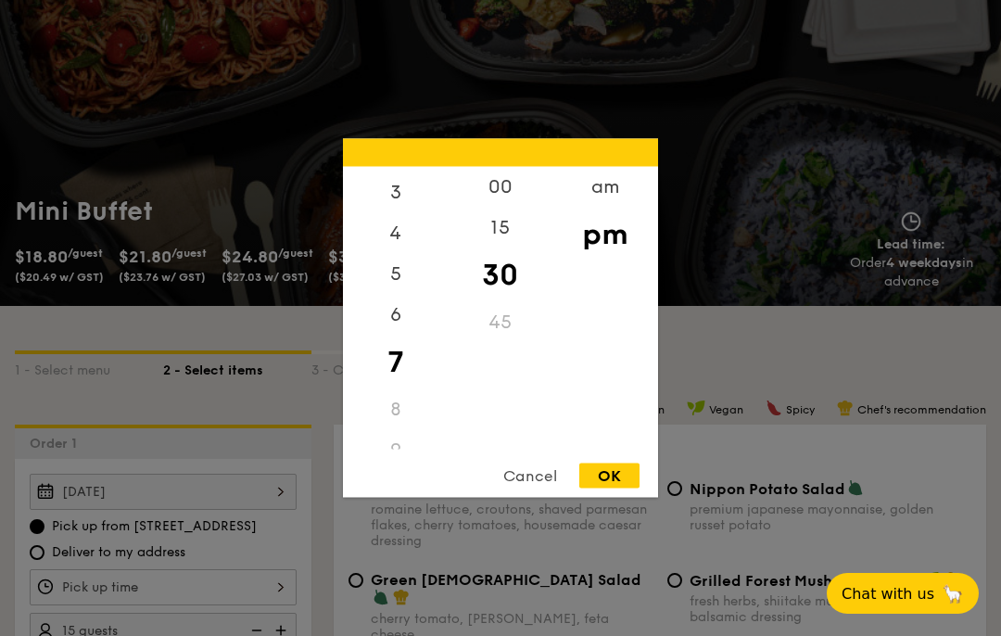
click at [505, 208] on div "00" at bounding box center [500, 187] width 105 height 41
click at [409, 295] on div "5" at bounding box center [395, 274] width 105 height 41
click at [608, 489] on div "OK" at bounding box center [609, 476] width 60 height 25
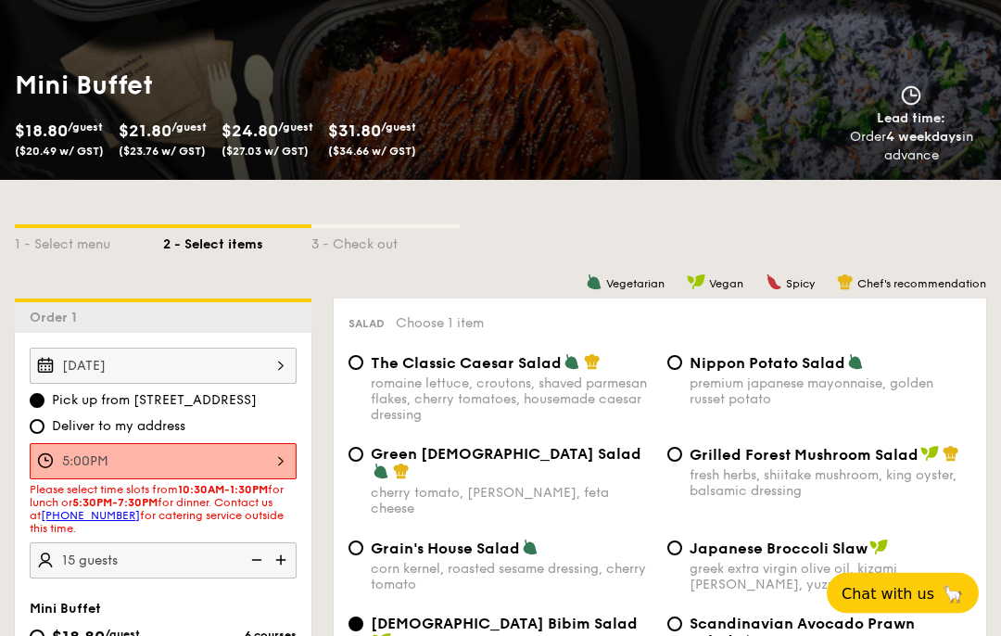
scroll to position [224, 0]
click at [282, 467] on div "5:00PM" at bounding box center [163, 461] width 267 height 36
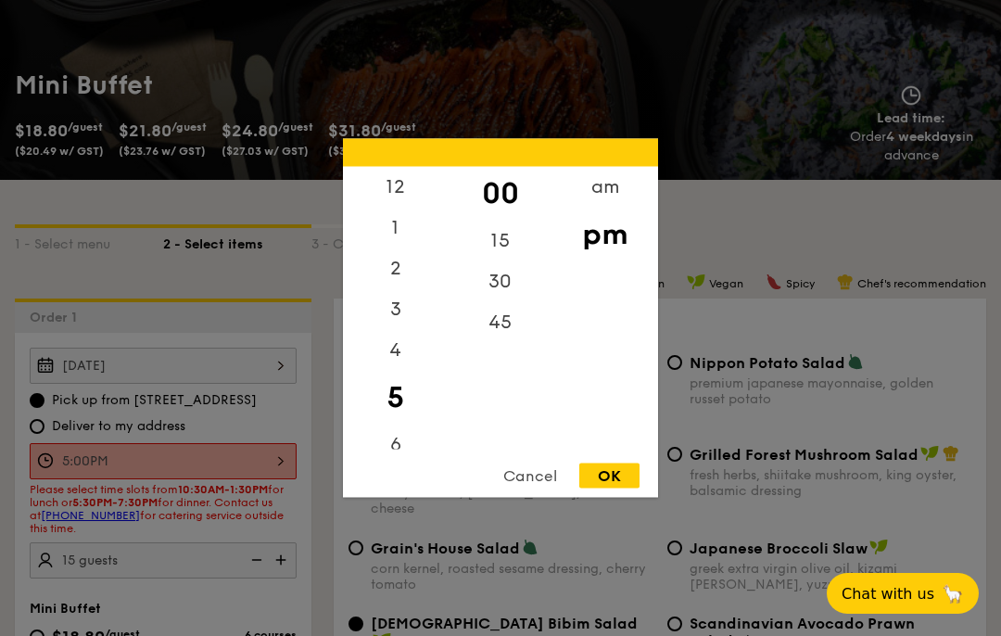
scroll to position [5, 0]
click at [505, 302] on div "30" at bounding box center [500, 281] width 105 height 41
click at [604, 489] on div "OK" at bounding box center [609, 476] width 60 height 25
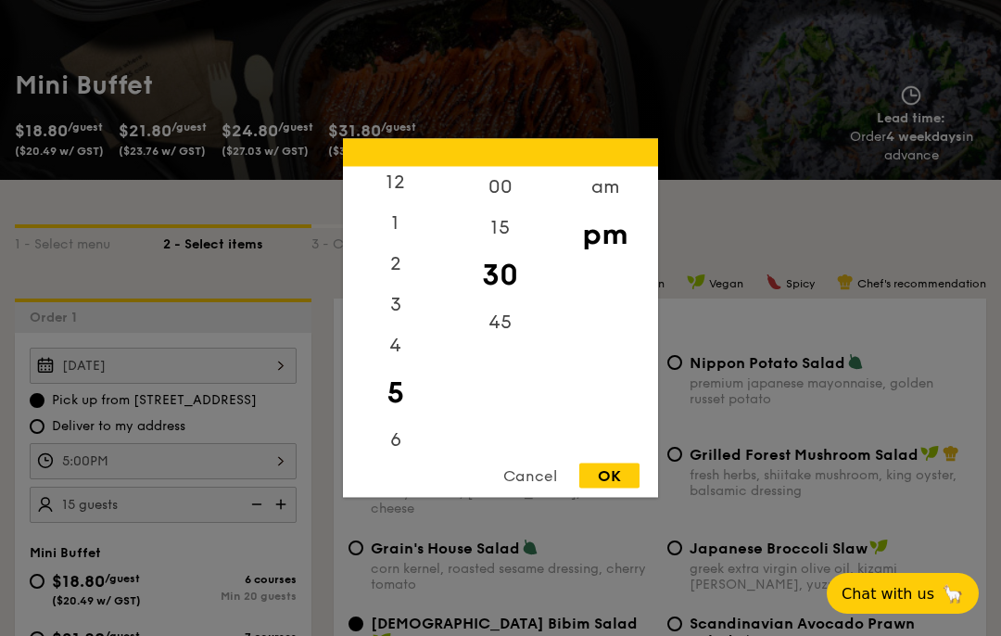
type input "5:30PM"
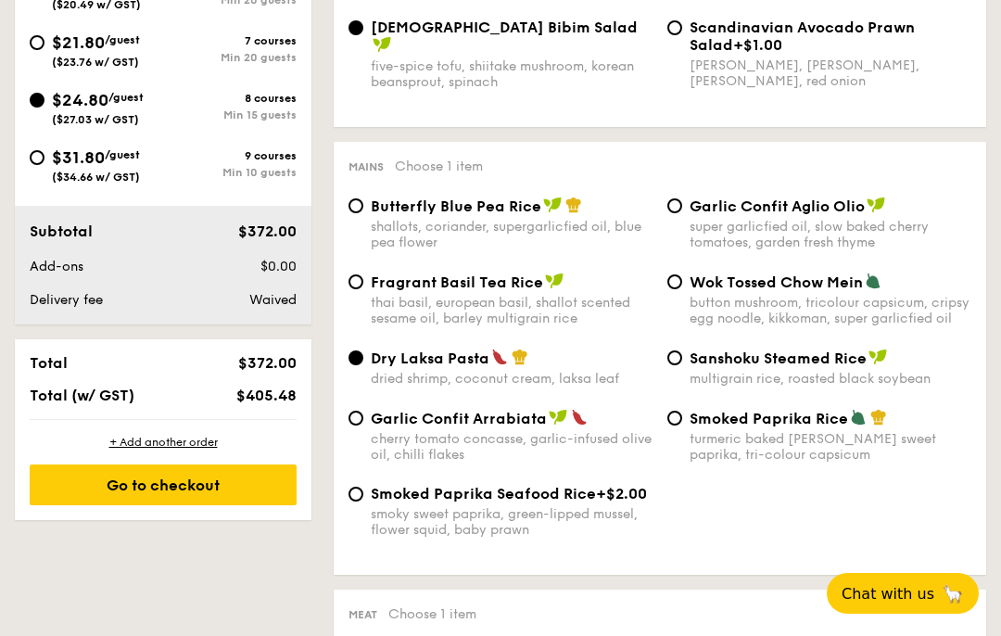
scroll to position [825, 0]
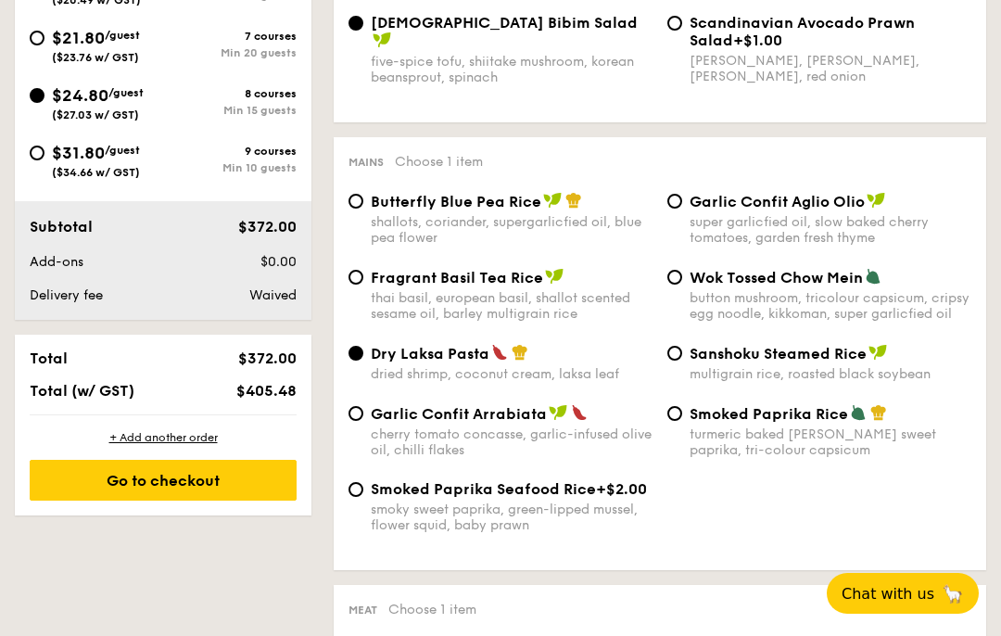
click at [205, 493] on div "Go to checkout" at bounding box center [163, 480] width 267 height 41
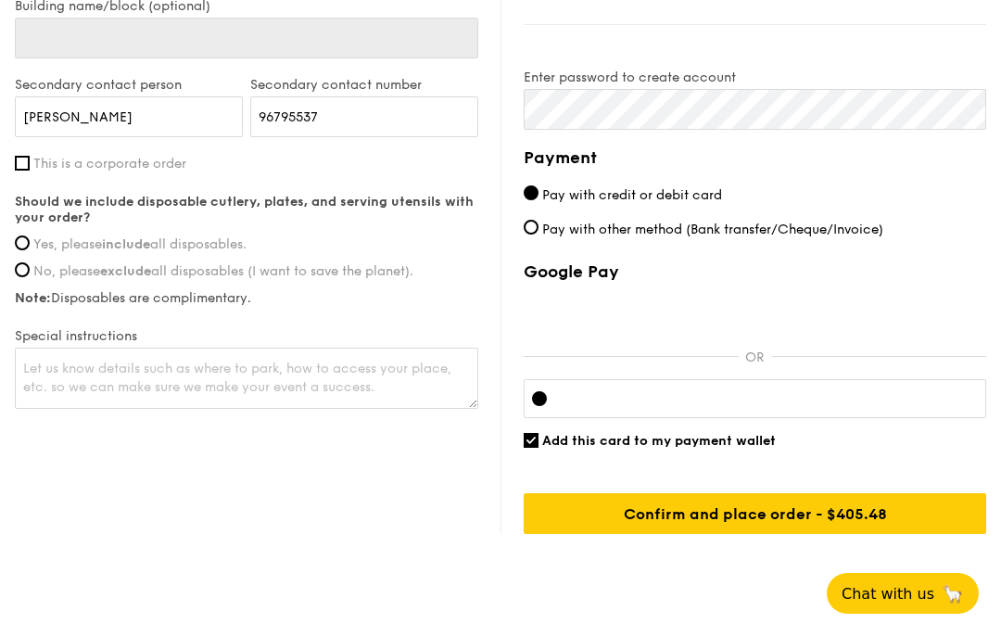
scroll to position [1352, 0]
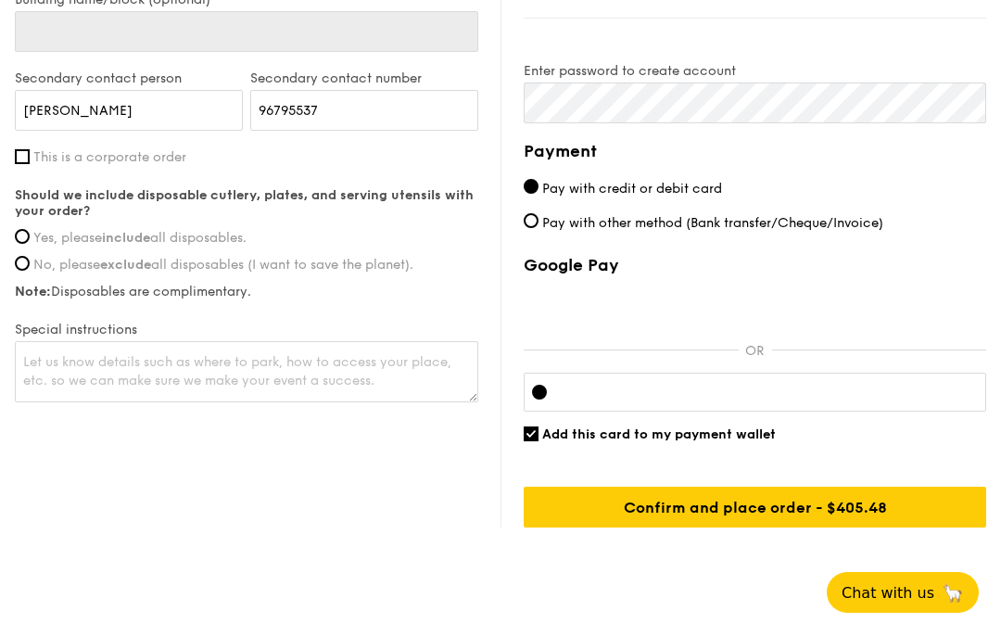
click at [937, 455] on div "Google Pay OR Add this card to my payment wallet Confirm and place order - $405…" at bounding box center [755, 392] width 463 height 273
click at [871, 514] on input "Confirm and place order - $405.48" at bounding box center [755, 508] width 463 height 41
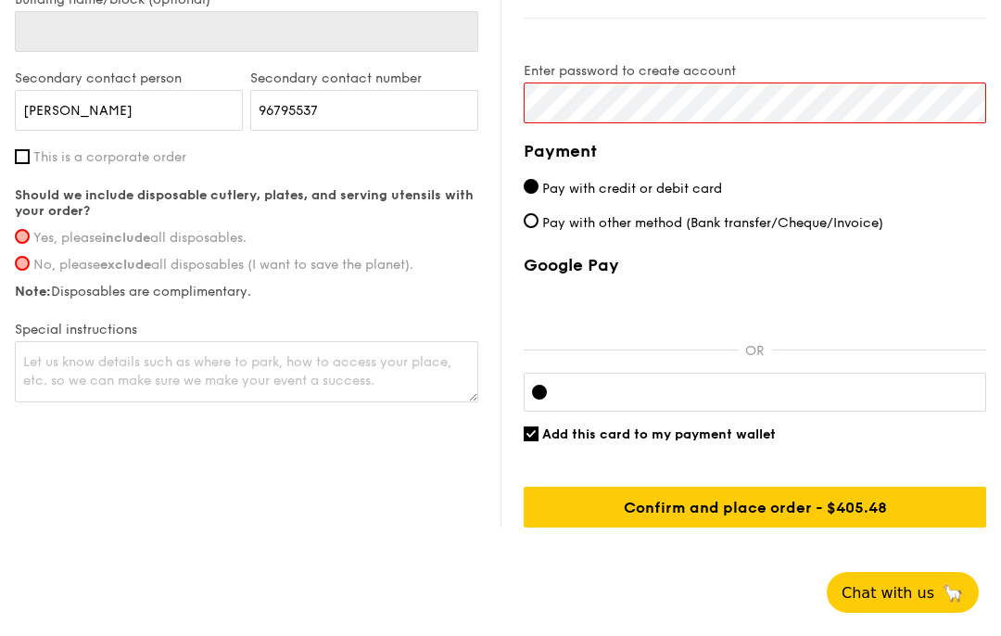
click at [28, 237] on input "Yes, please include all disposables." at bounding box center [22, 237] width 15 height 15
radio input "true"
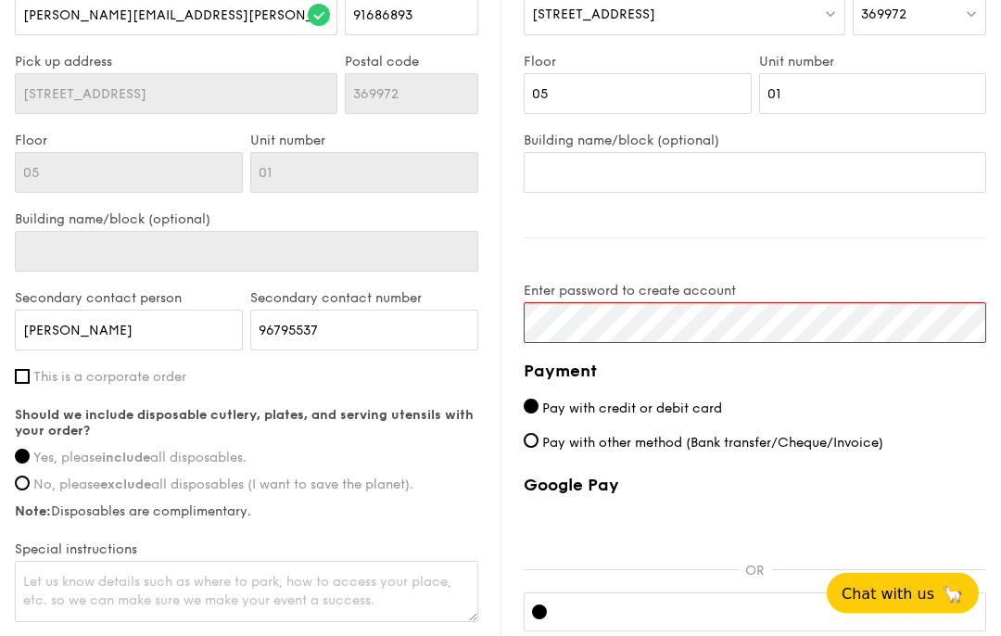
scroll to position [1133, 0]
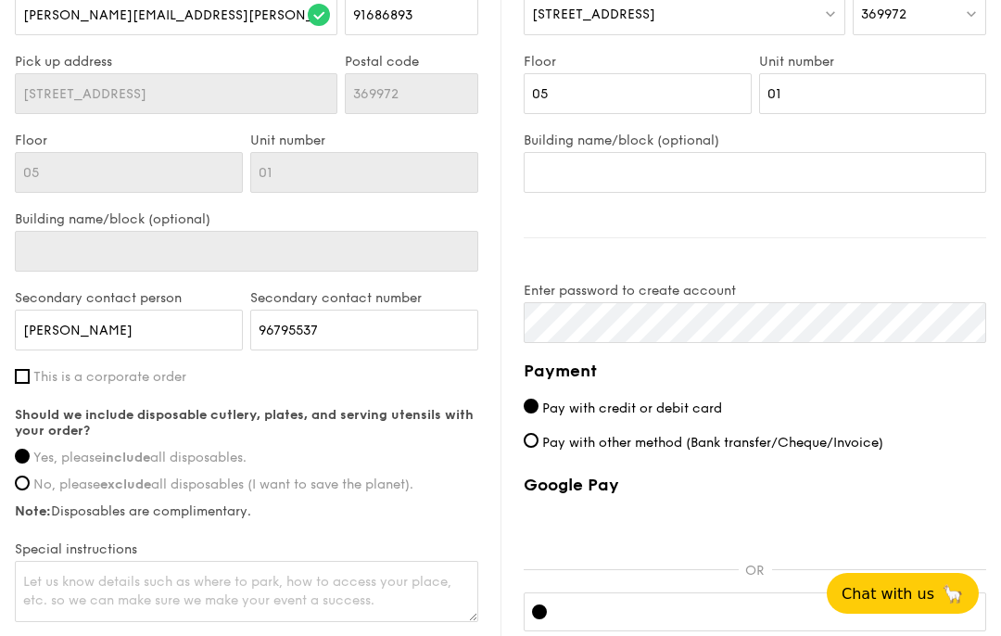
click at [936, 392] on div "Payment Pay with credit or debit card Pay with other method (Bank transfer/Cheq…" at bounding box center [755, 552] width 463 height 389
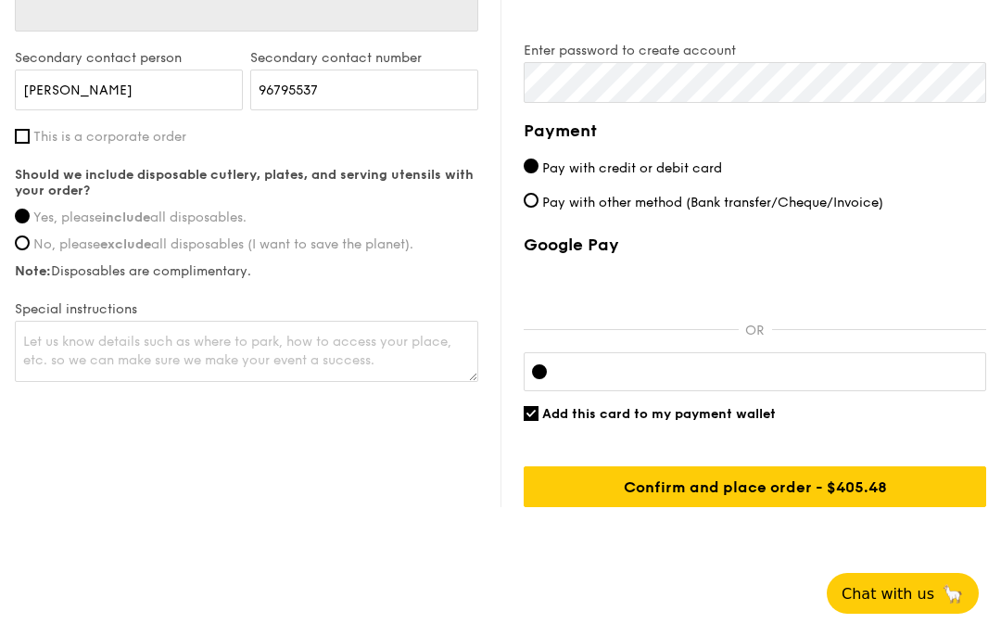
scroll to position [1396, 0]
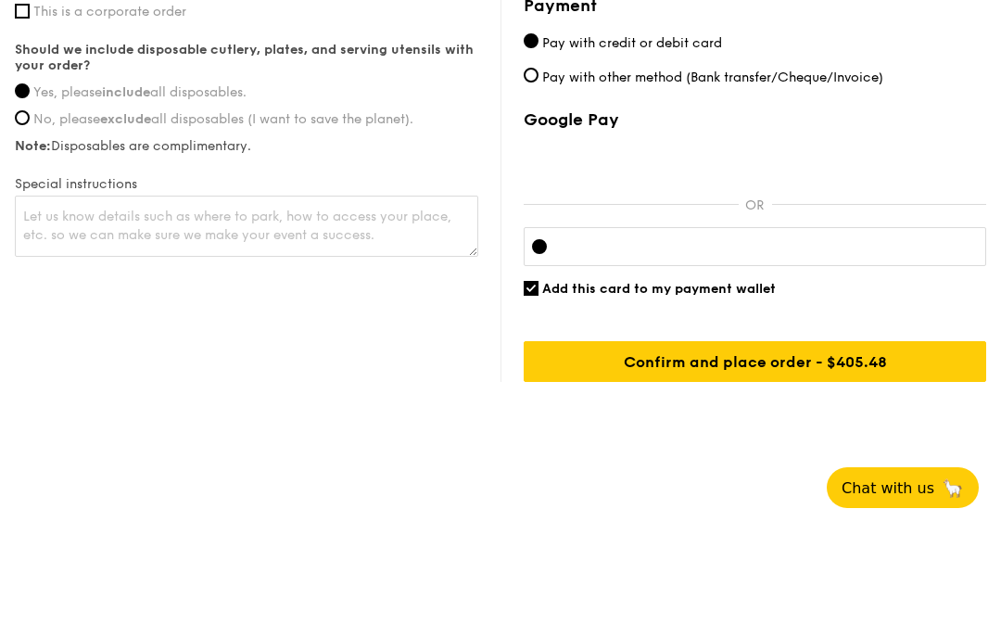
click at [884, 447] on input "Confirm and place order - $405.48" at bounding box center [755, 467] width 463 height 41
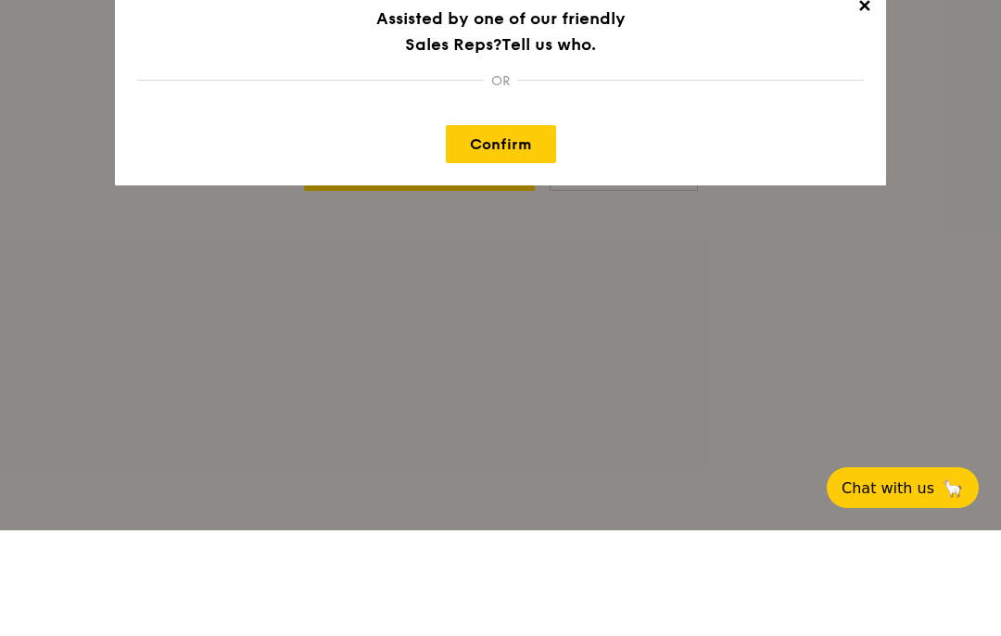
scroll to position [76, 0]
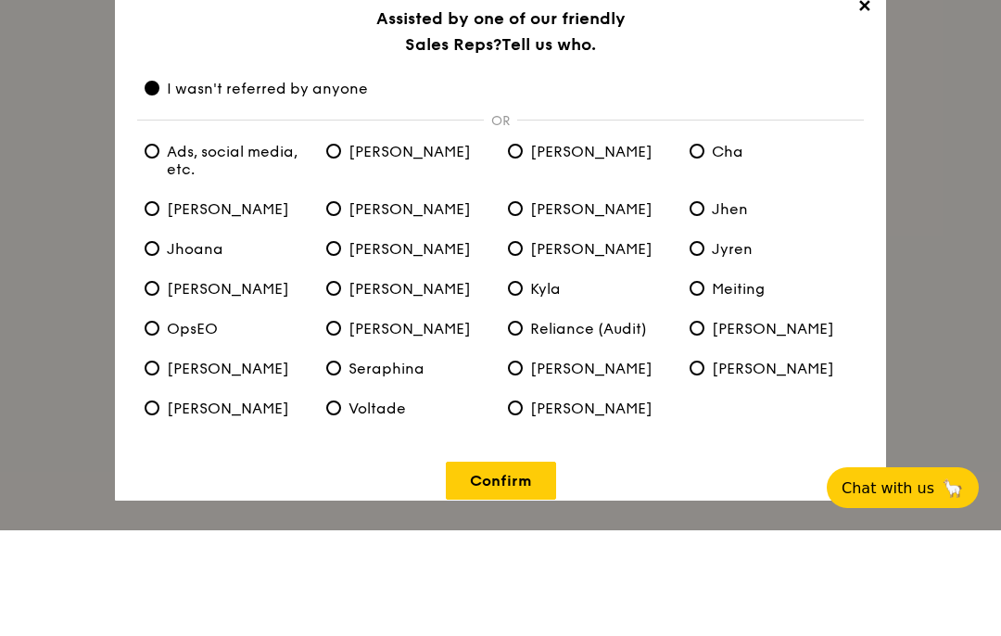
click at [934, 136] on div "✕ Assisted by one of our friendly Sales Reps? Tell us who. I wasn't referred by…" at bounding box center [500, 318] width 1001 height 636
click at [514, 567] on link "Confirm" at bounding box center [501, 586] width 110 height 38
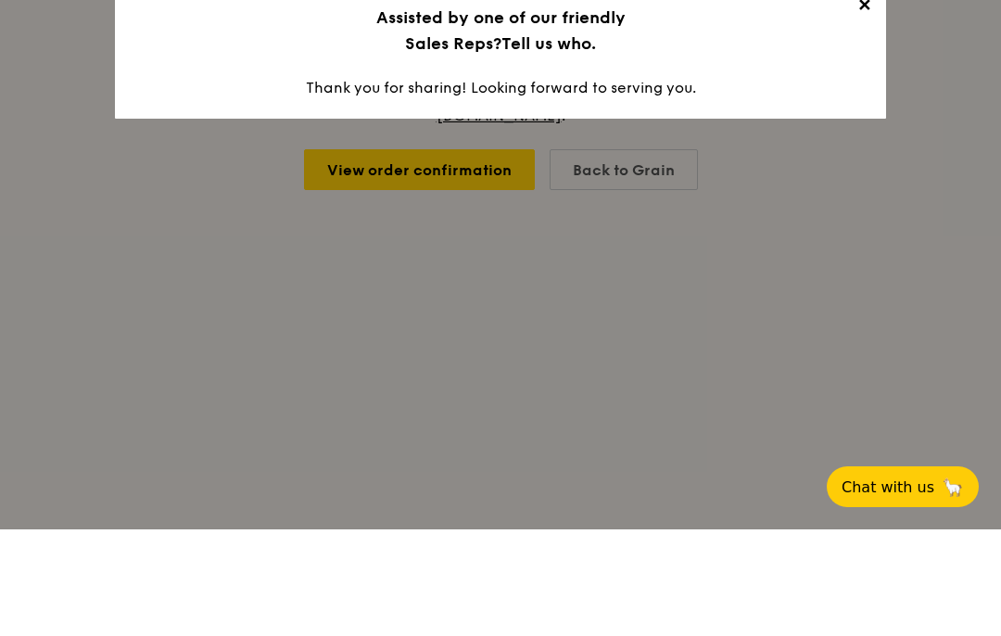
scroll to position [77, 0]
